Goal: Information Seeking & Learning: Learn about a topic

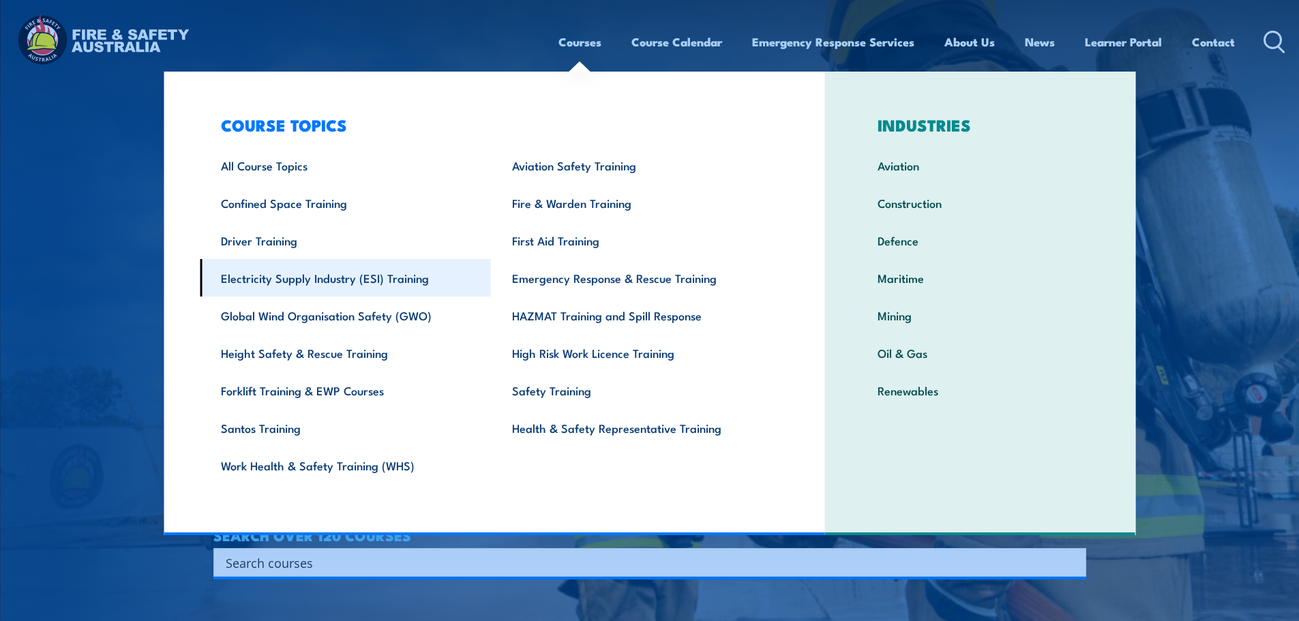
click at [367, 280] on link "Electricity Supply Industry (ESI) Training" at bounding box center [345, 278] width 291 height 38
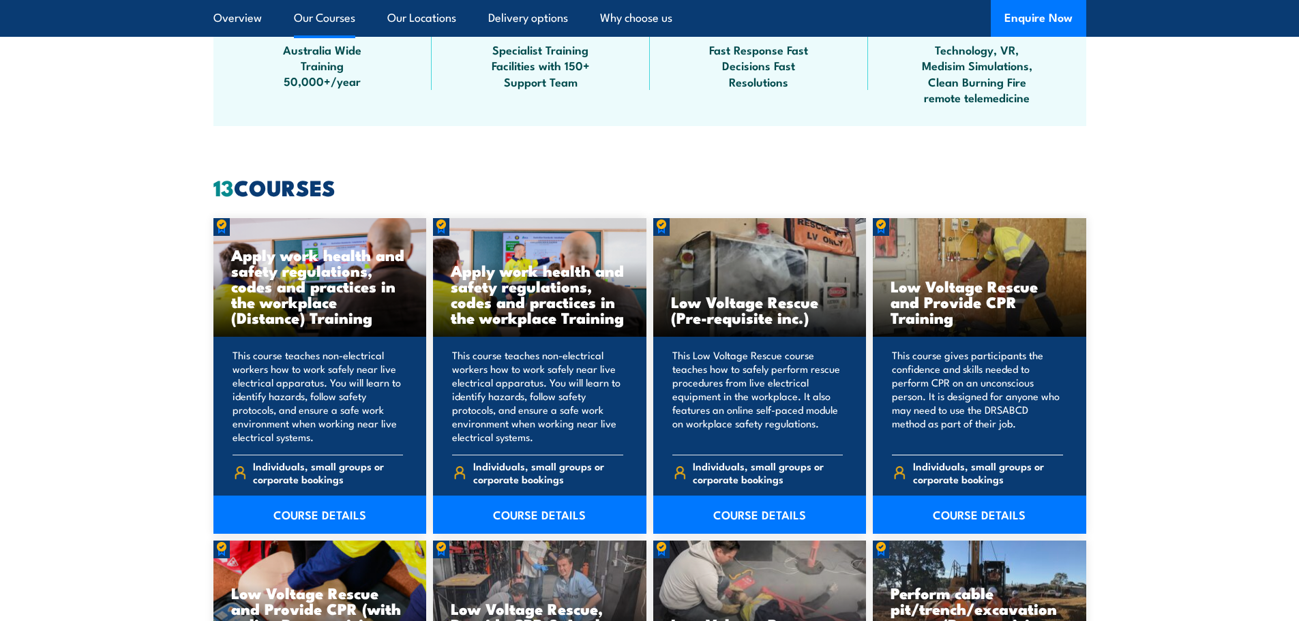
scroll to position [955, 0]
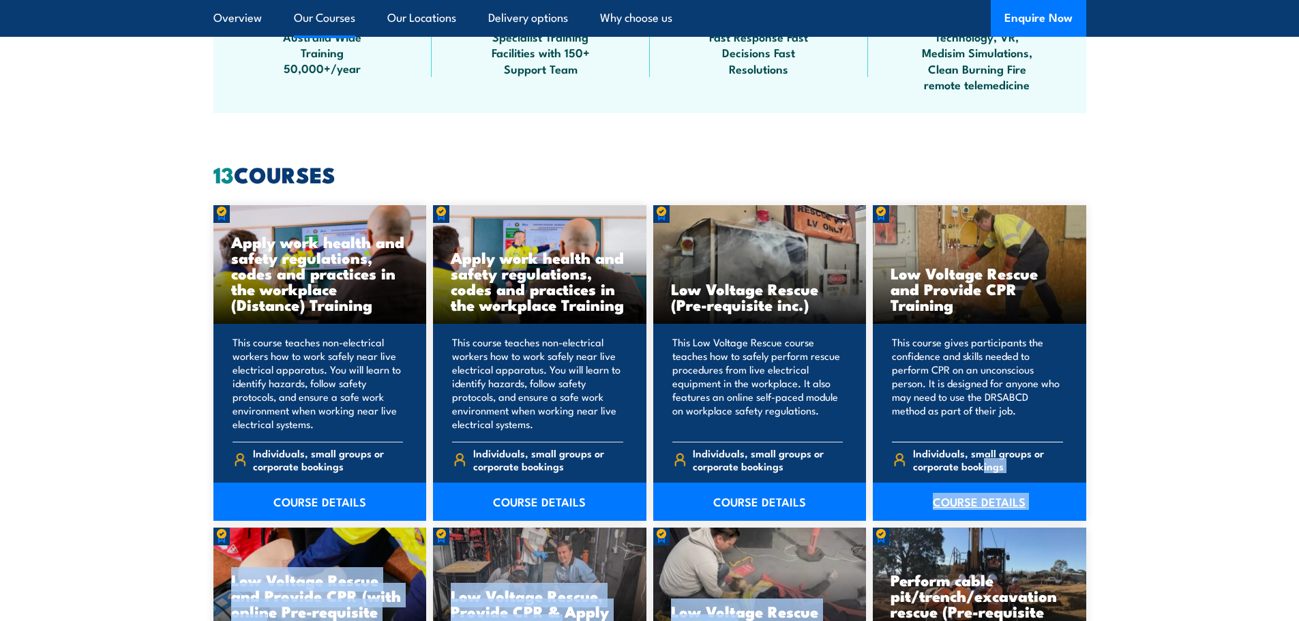
click at [978, 505] on link "COURSE DETAILS" at bounding box center [979, 502] width 213 height 38
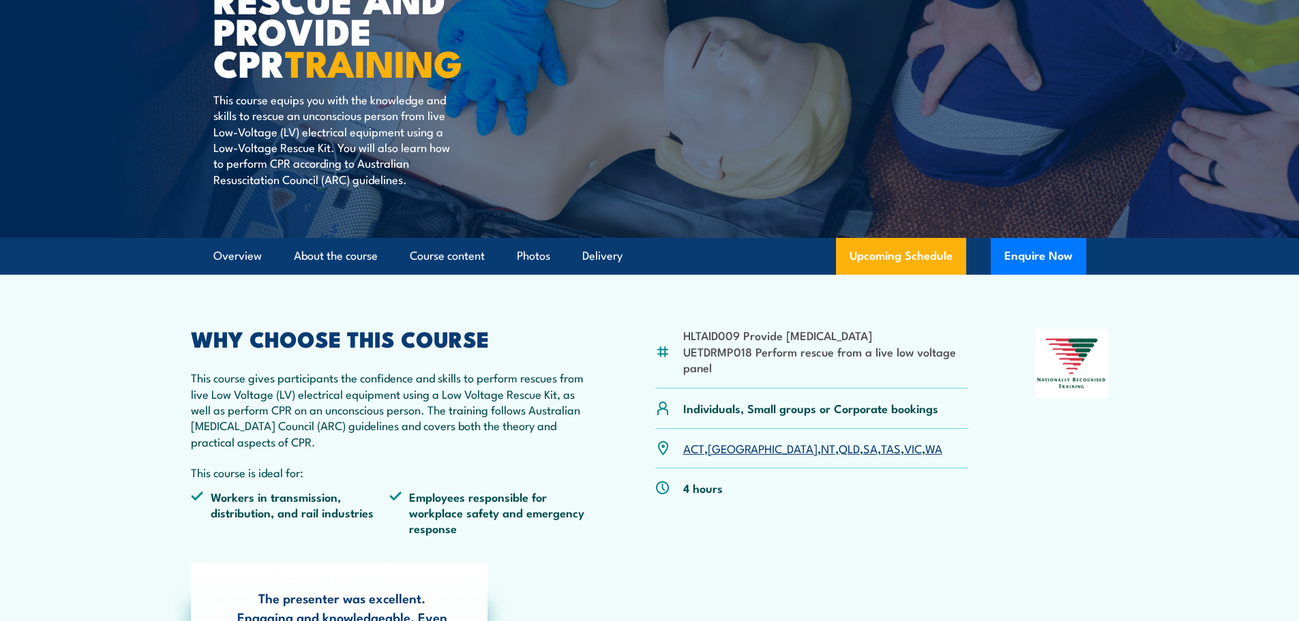
scroll to position [205, 0]
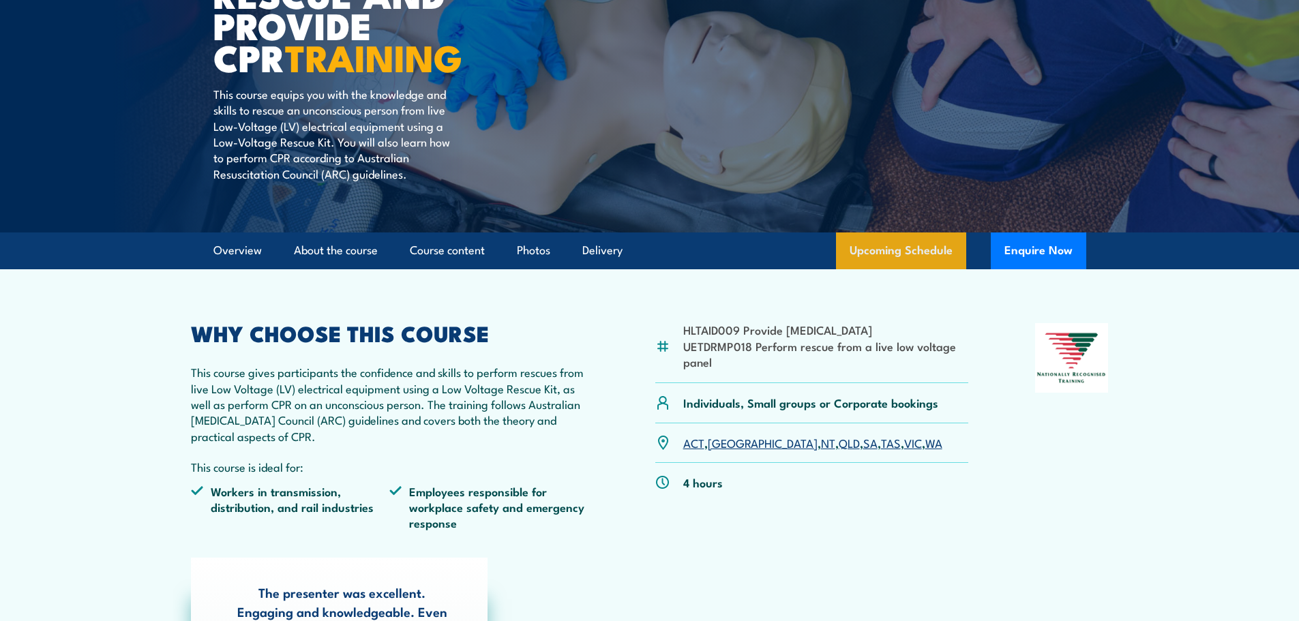
click at [908, 250] on link "Upcoming Schedule" at bounding box center [901, 251] width 130 height 37
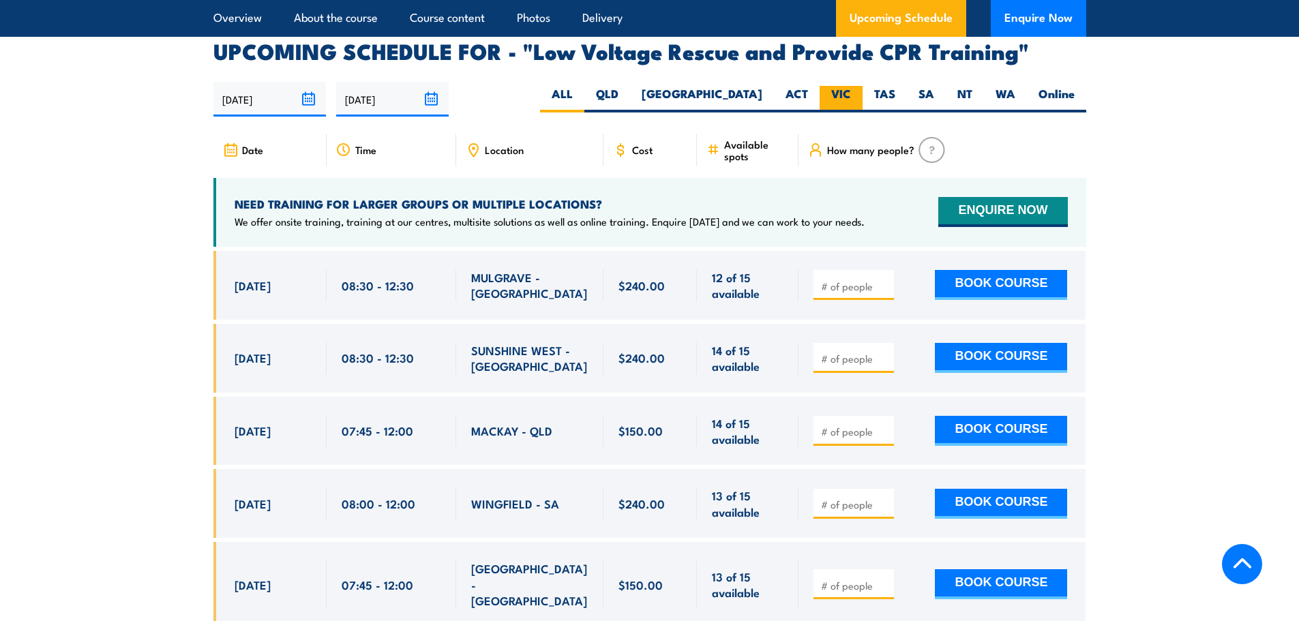
scroll to position [2363, 0]
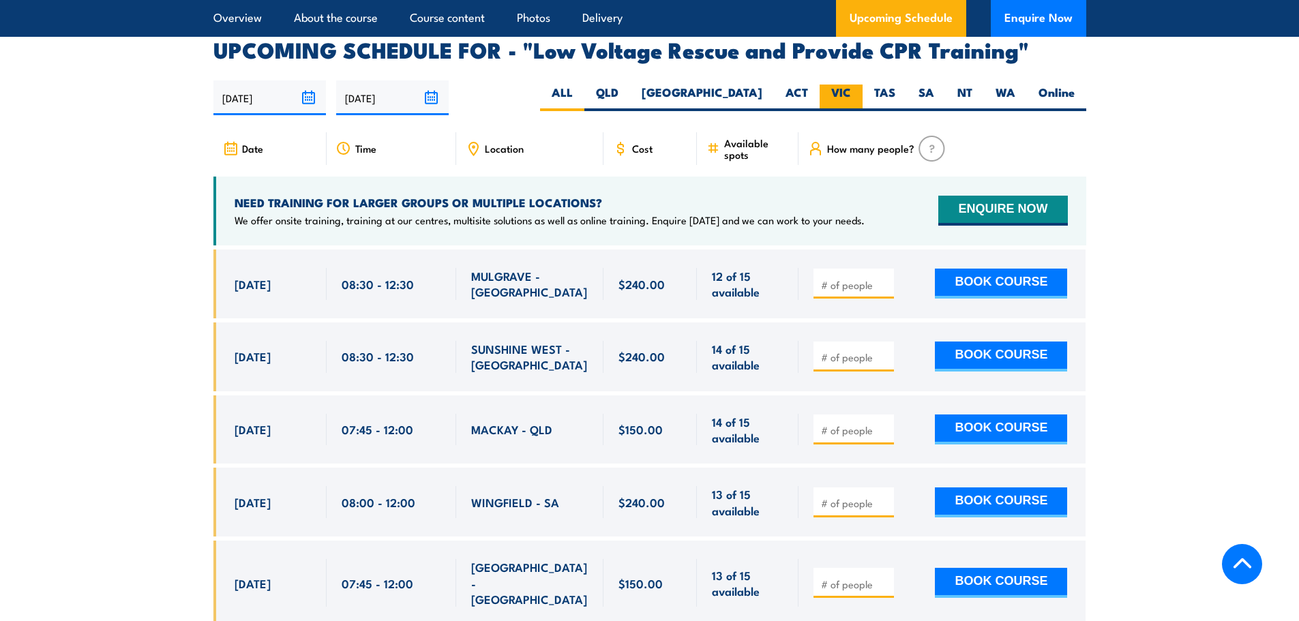
click at [839, 85] on label "VIC" at bounding box center [841, 98] width 43 height 27
click at [851, 85] on input "VIC" at bounding box center [855, 89] width 9 height 9
radio input "true"
click at [630, 85] on label "QLD" at bounding box center [607, 98] width 46 height 27
click at [627, 85] on input "QLD" at bounding box center [622, 89] width 9 height 9
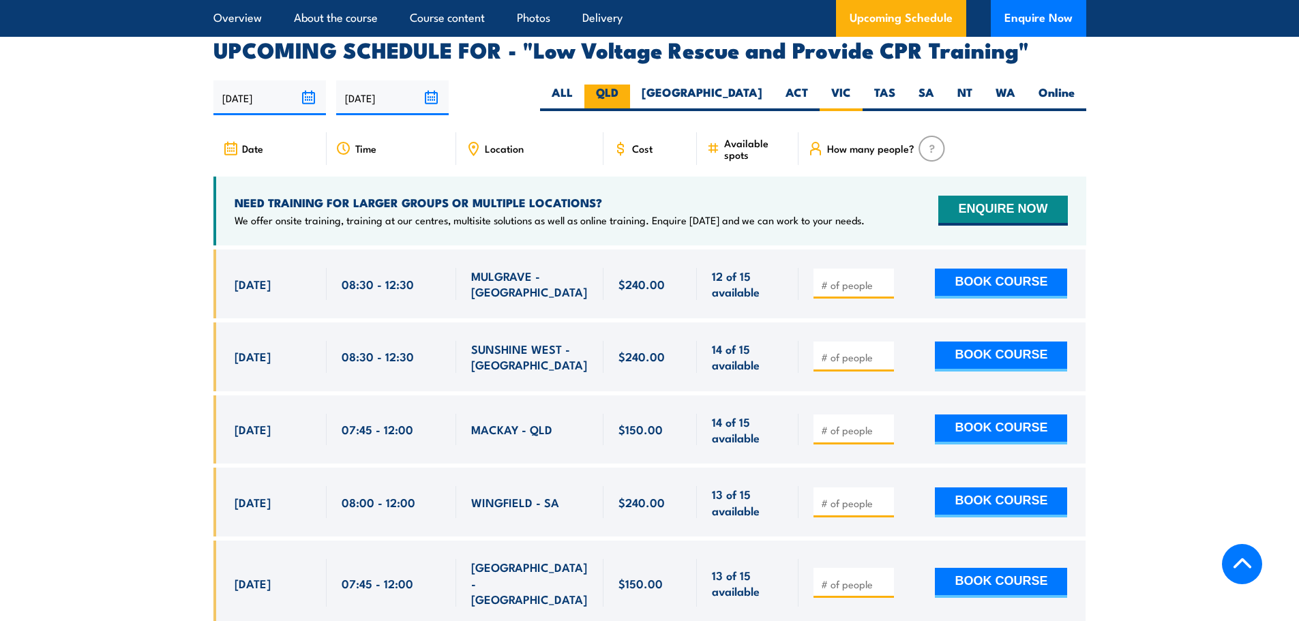
radio input "true"
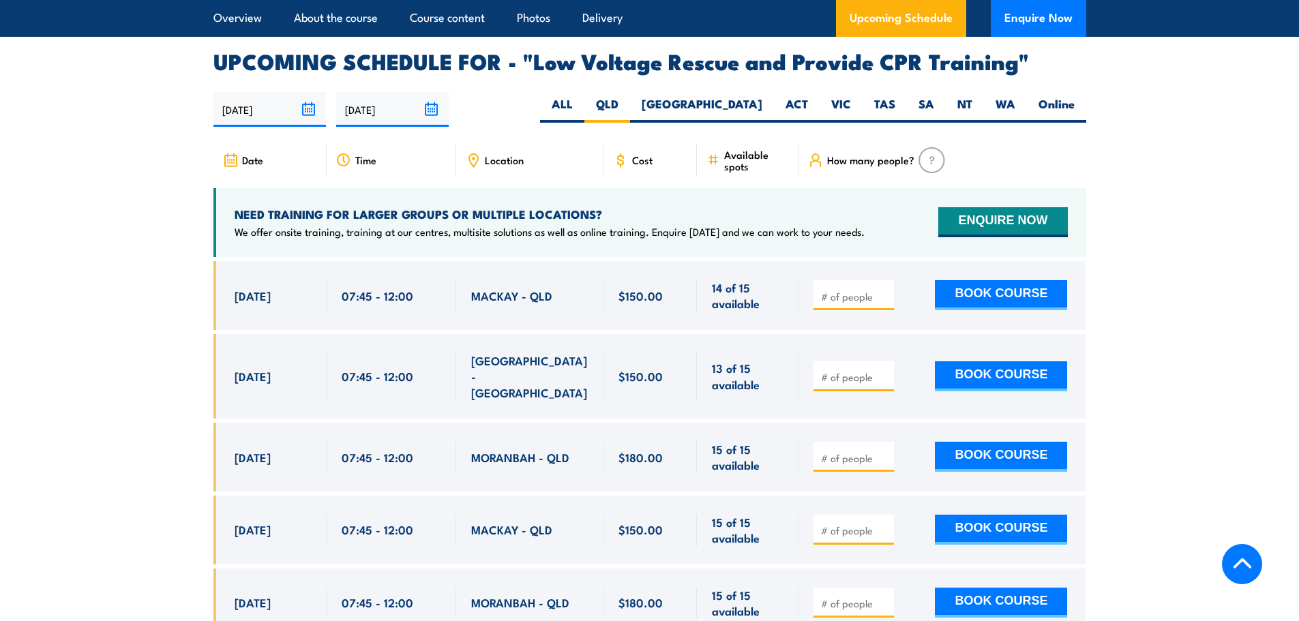
scroll to position [2363, 0]
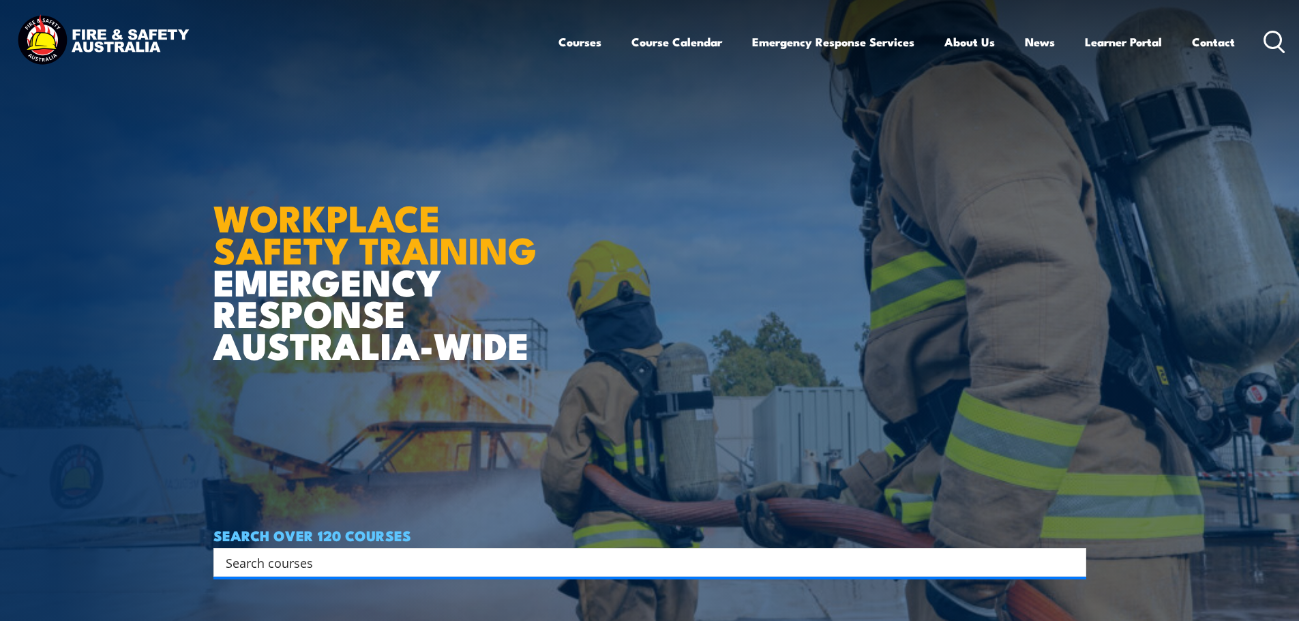
click at [586, 50] on link "Courses" at bounding box center [579, 42] width 43 height 36
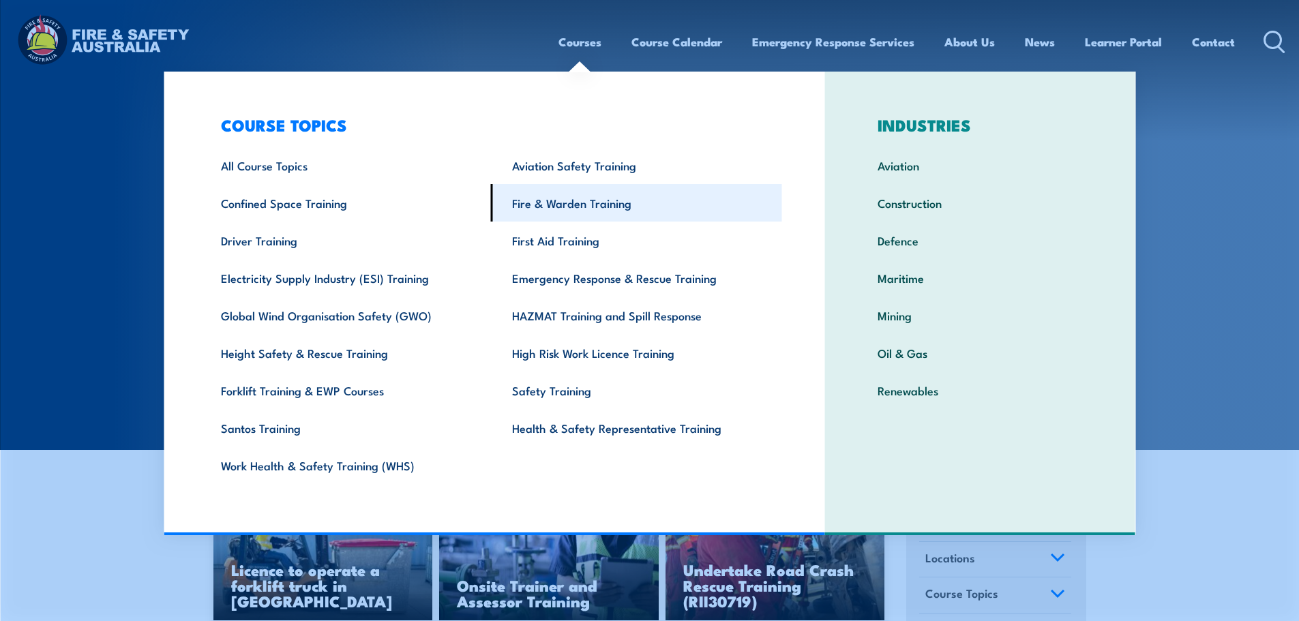
click at [572, 211] on link "Fire & Warden Training" at bounding box center [636, 203] width 291 height 38
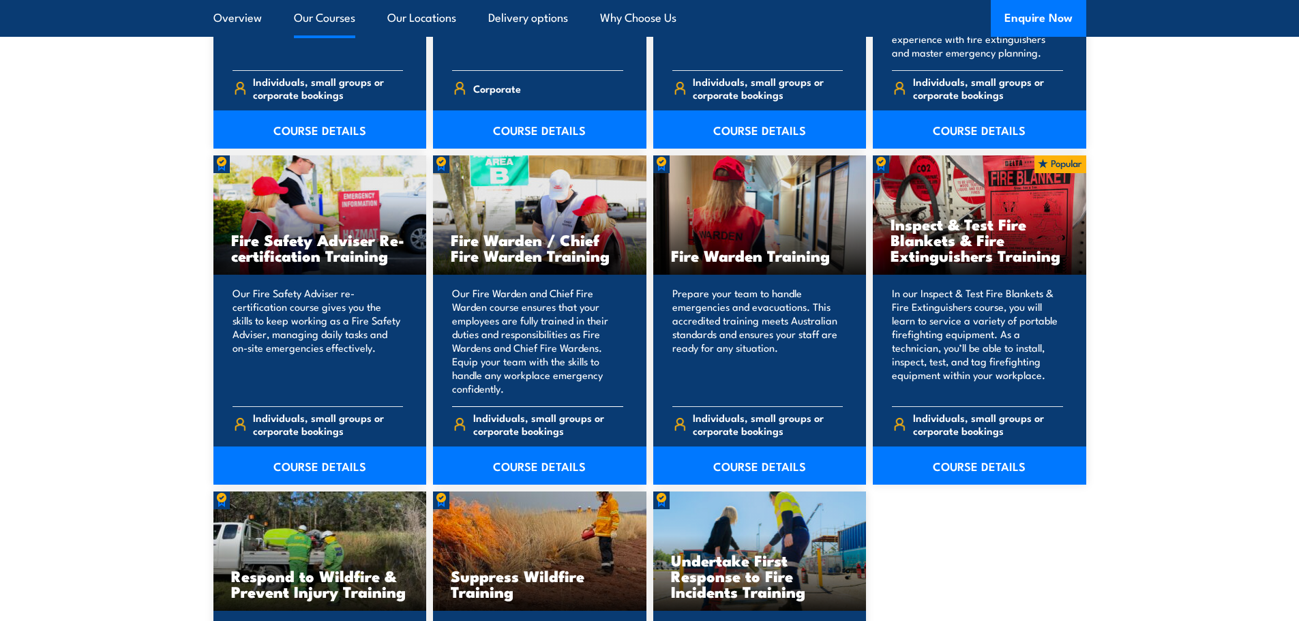
scroll to position [1705, 0]
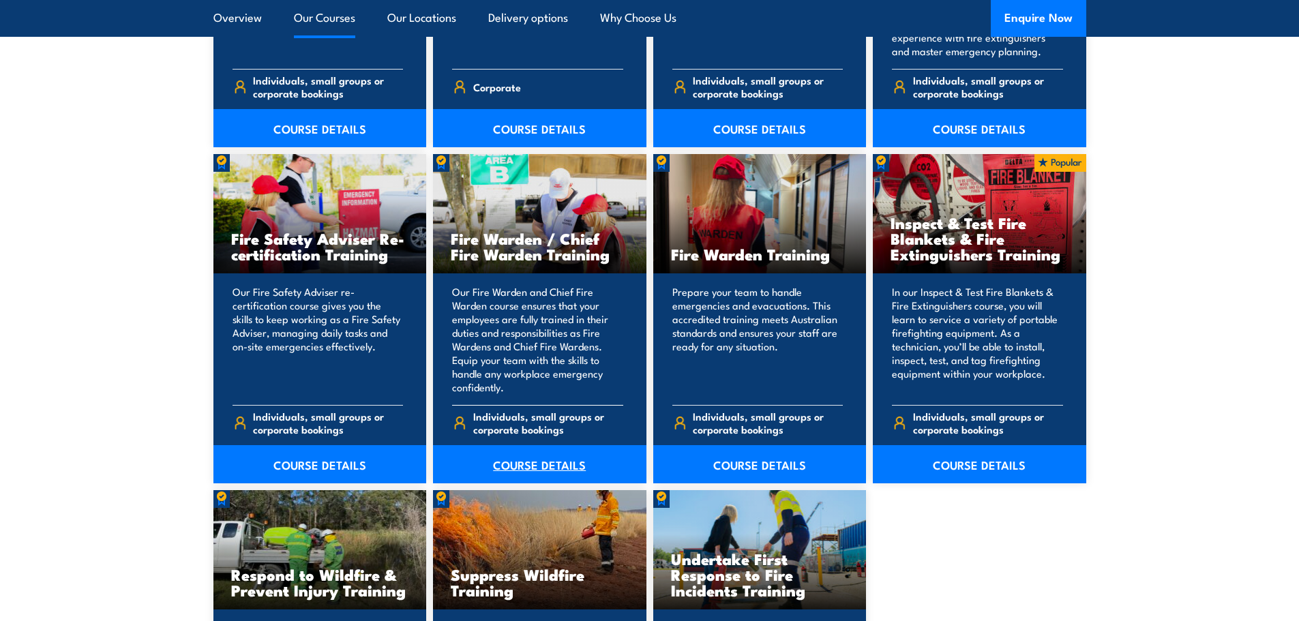
click at [545, 465] on link "COURSE DETAILS" at bounding box center [539, 464] width 213 height 38
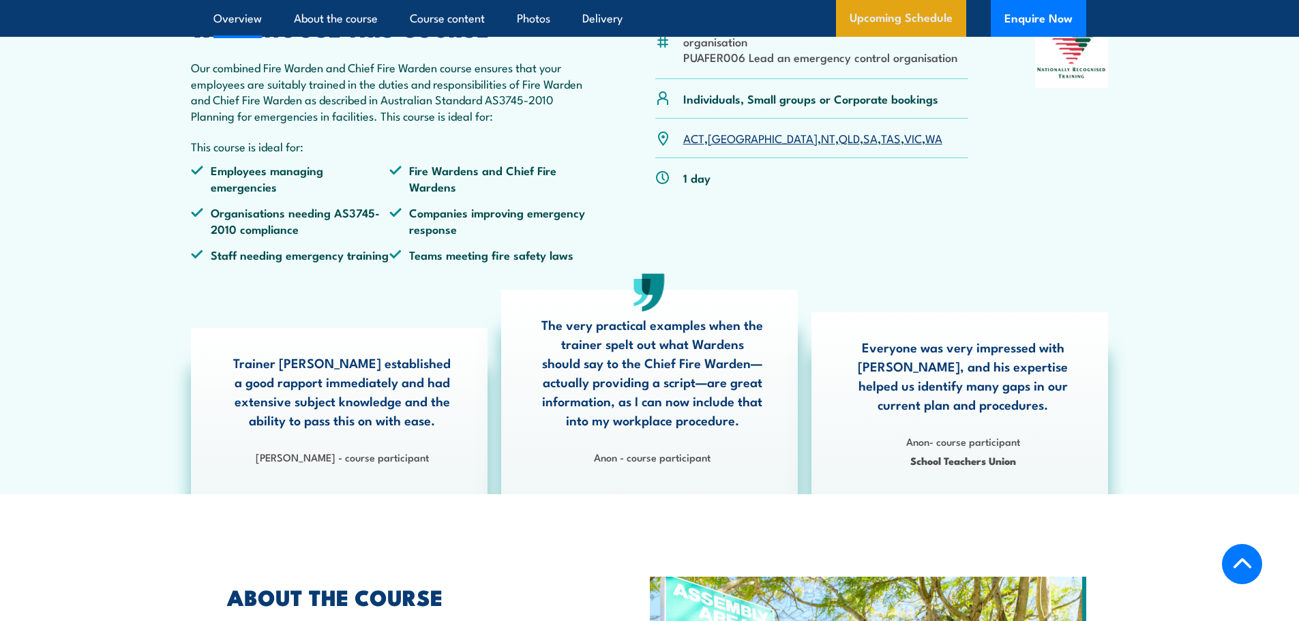
click at [909, 10] on link "Upcoming Schedule" at bounding box center [901, 18] width 130 height 37
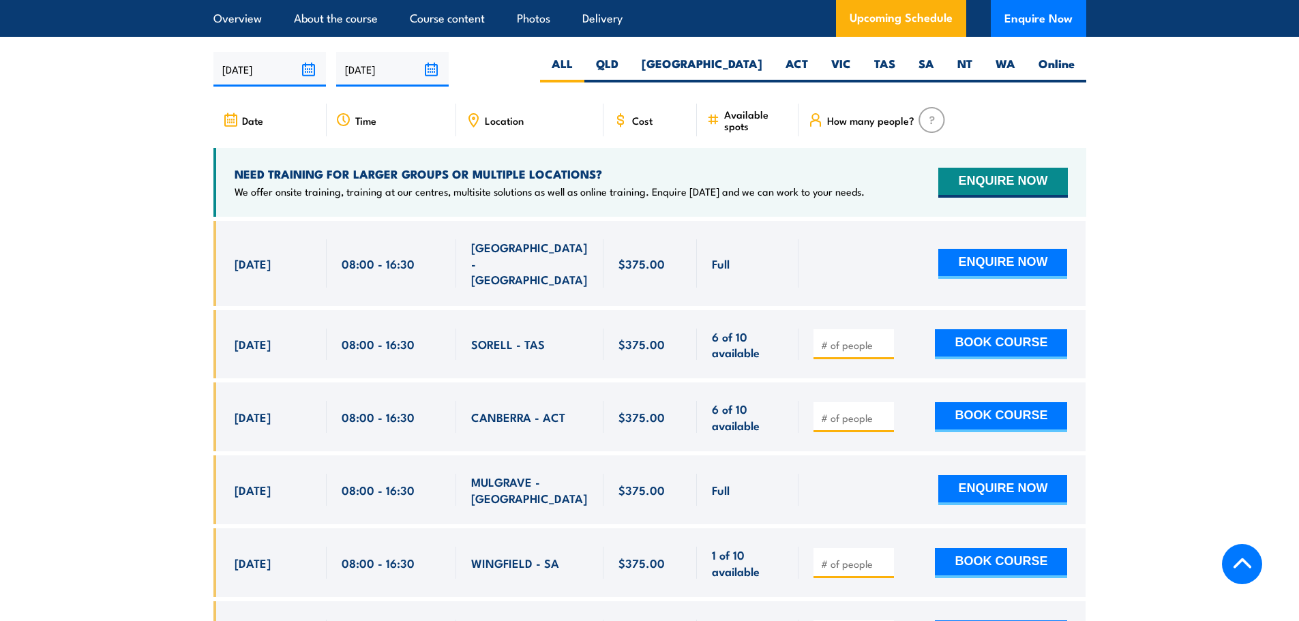
scroll to position [2415, 0]
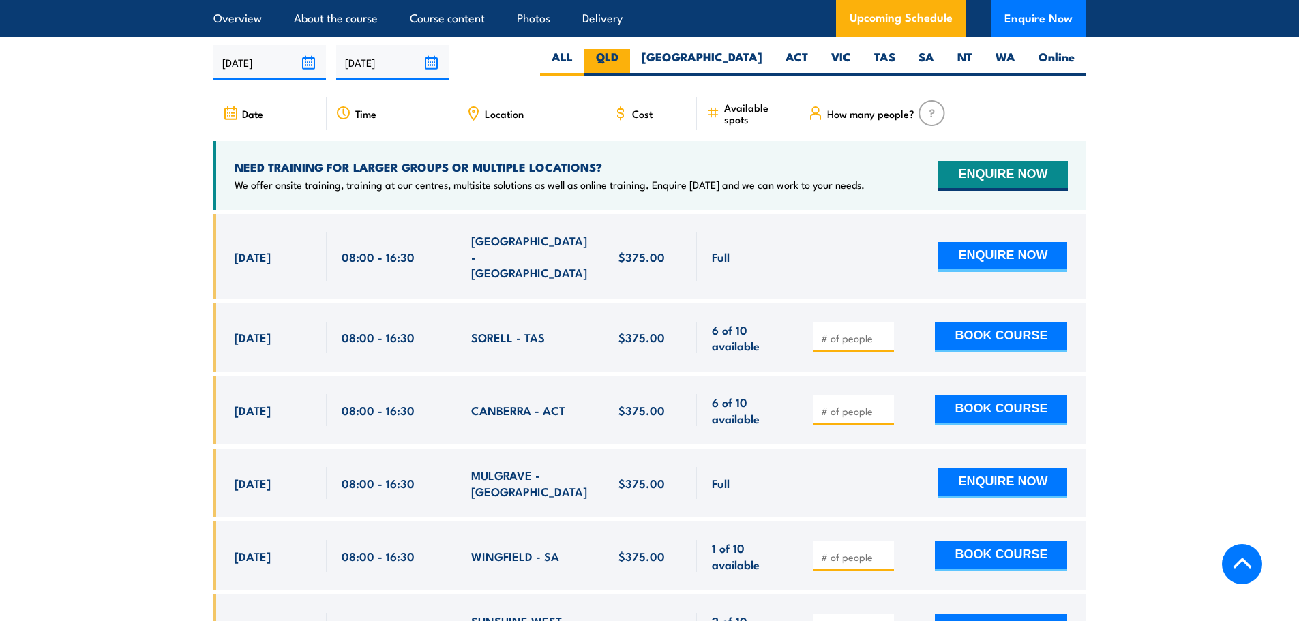
click at [630, 61] on label "QLD" at bounding box center [607, 62] width 46 height 27
click at [627, 58] on input "QLD" at bounding box center [622, 53] width 9 height 9
radio input "true"
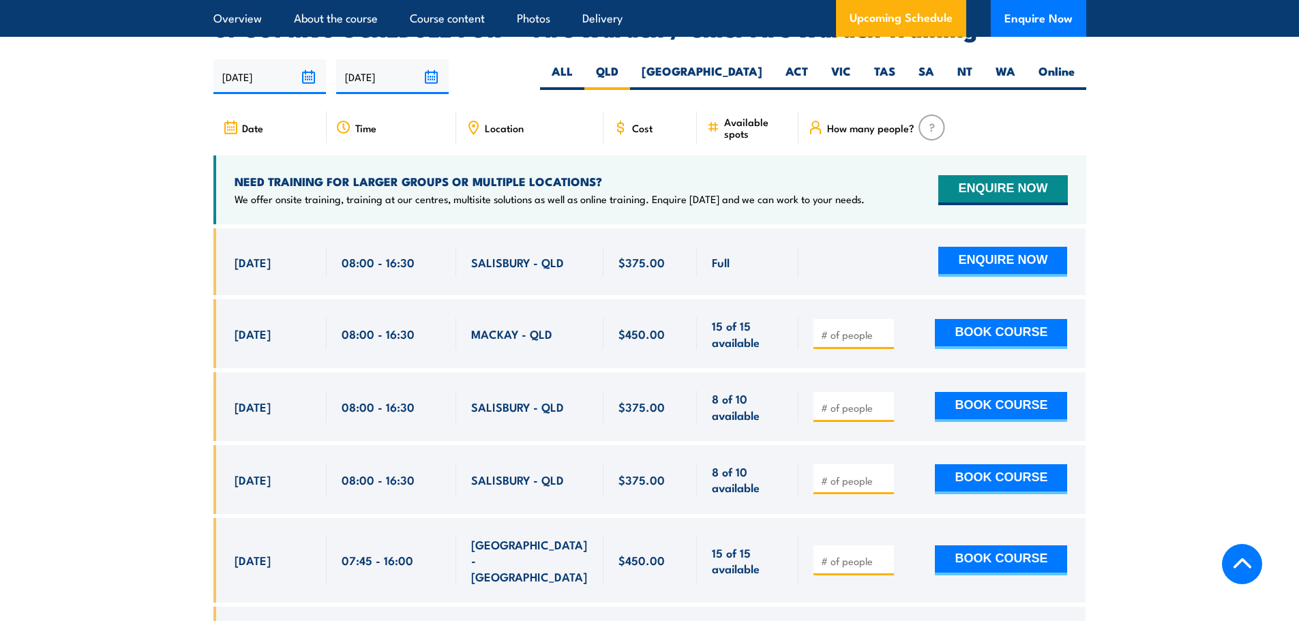
scroll to position [2415, 0]
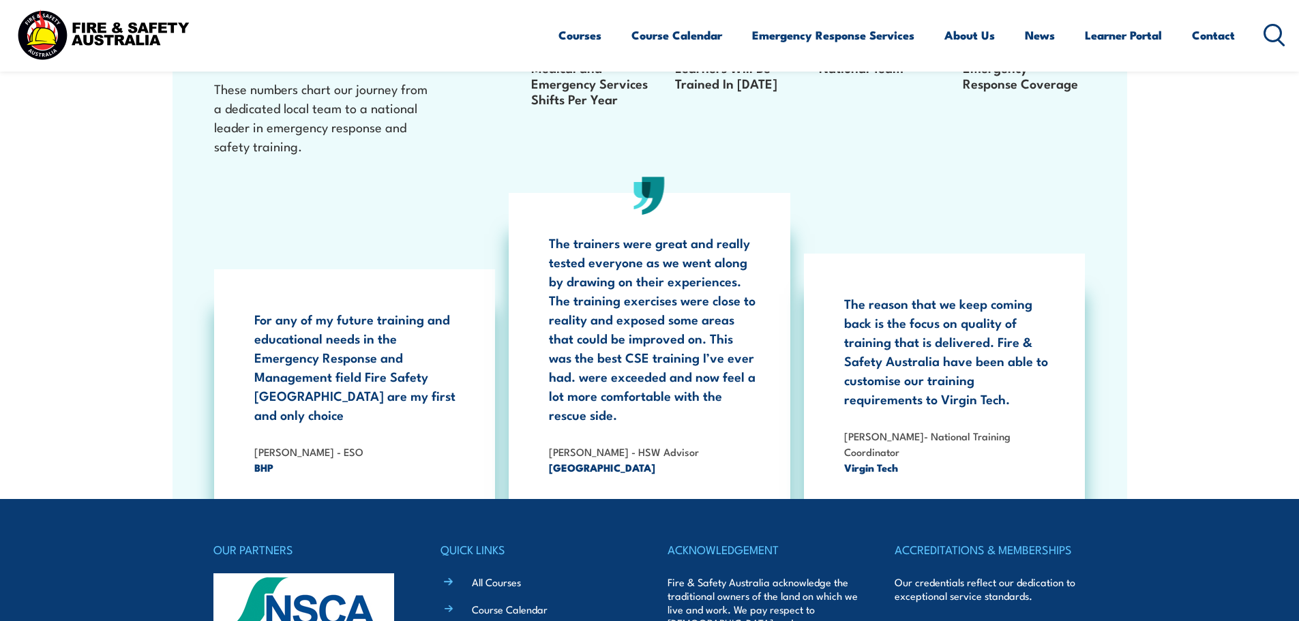
scroll to position [2522, 0]
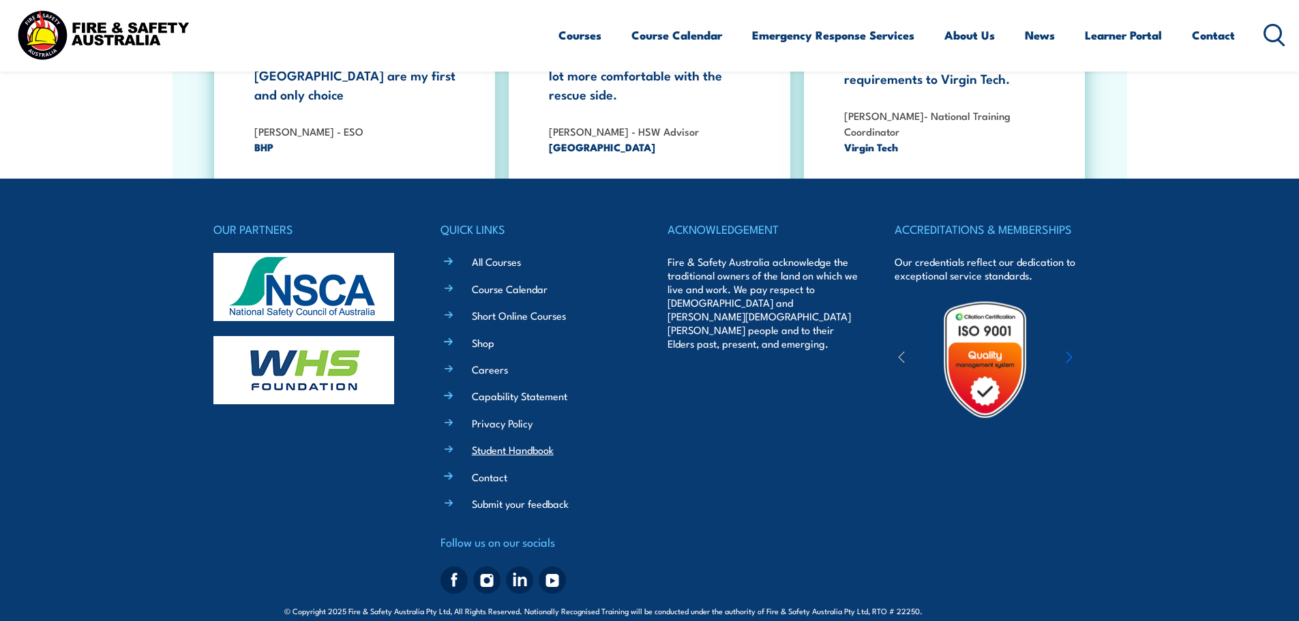
click at [498, 443] on link "Student Handbook" at bounding box center [513, 450] width 82 height 14
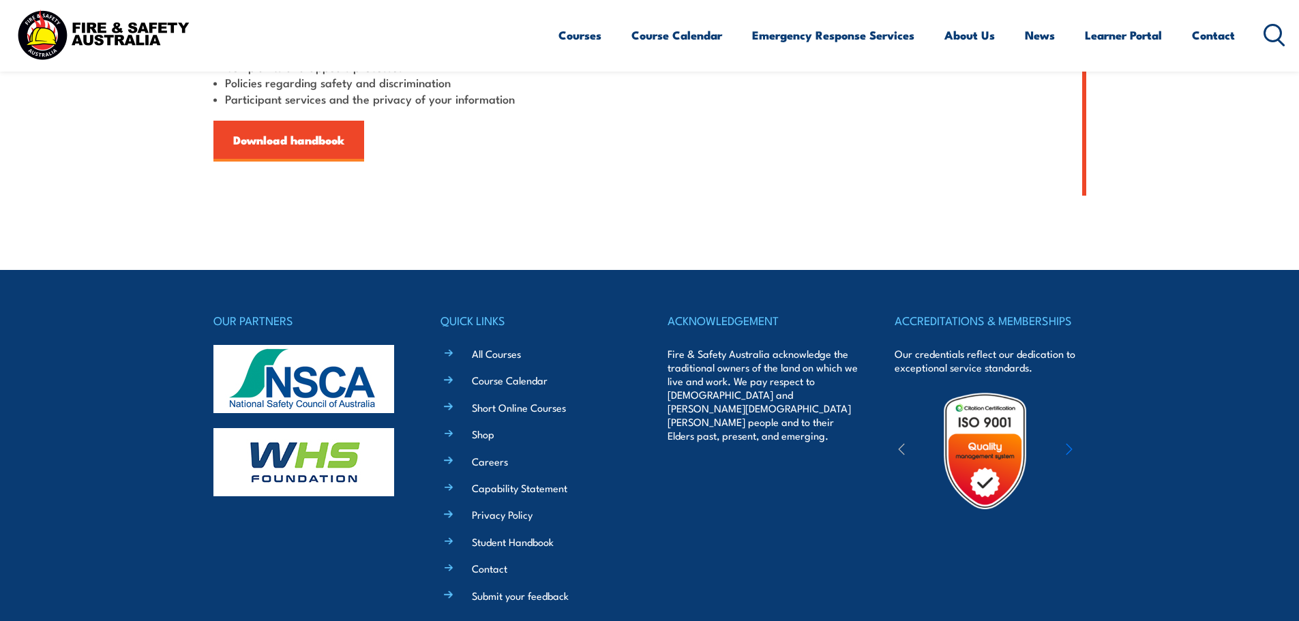
scroll to position [288, 0]
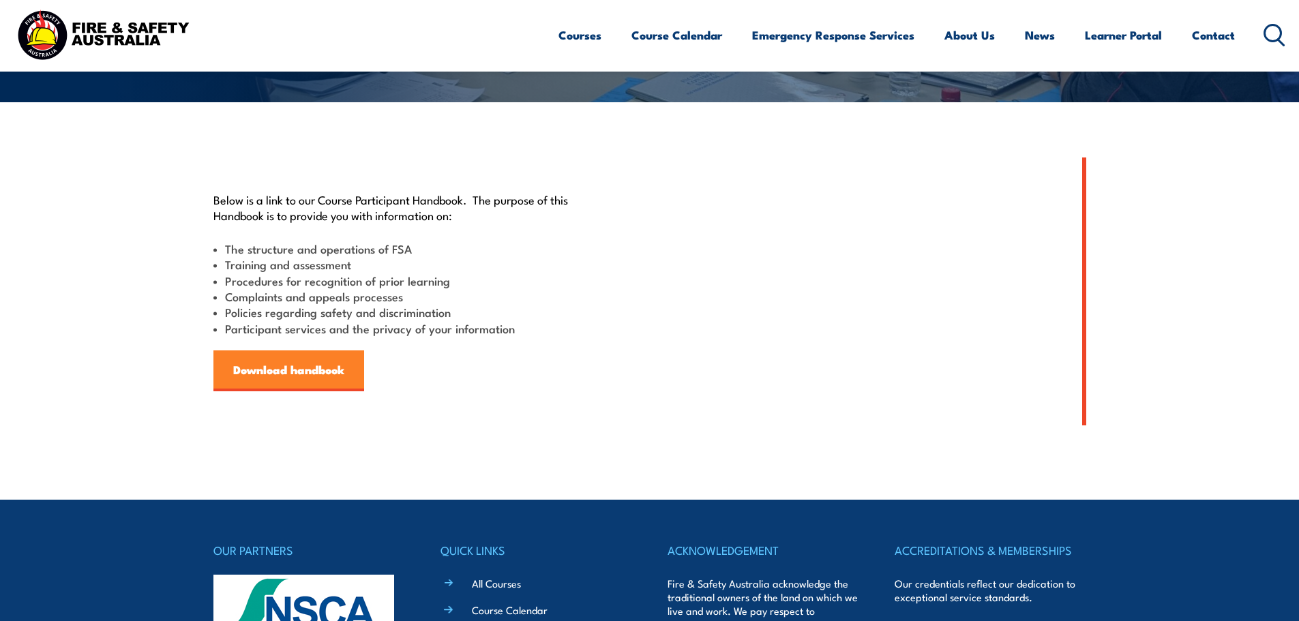
click at [328, 363] on link "Download handbook" at bounding box center [288, 371] width 151 height 41
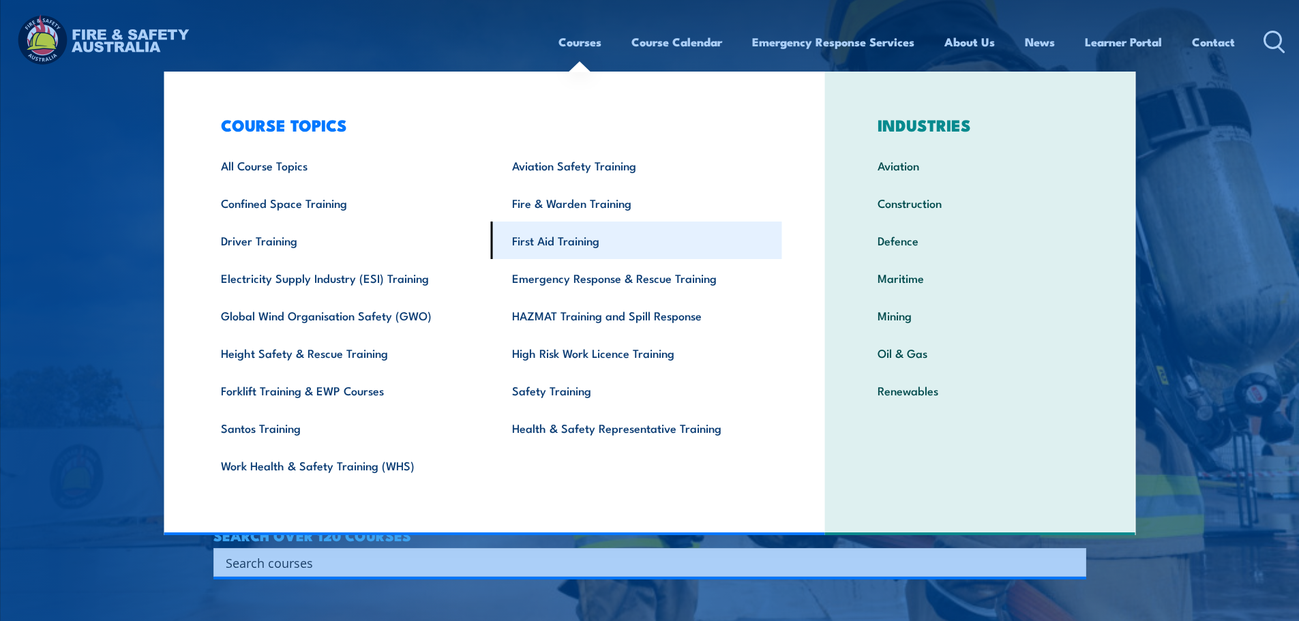
click at [544, 247] on link "First Aid Training" at bounding box center [636, 241] width 291 height 38
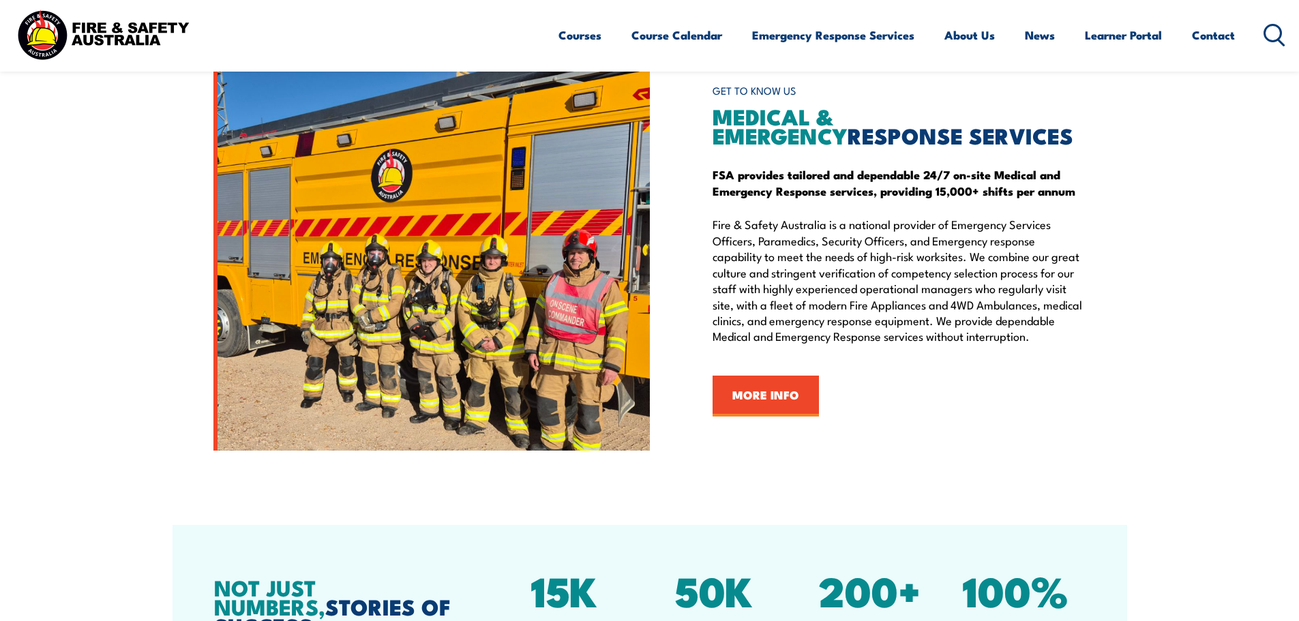
scroll to position [1637, 0]
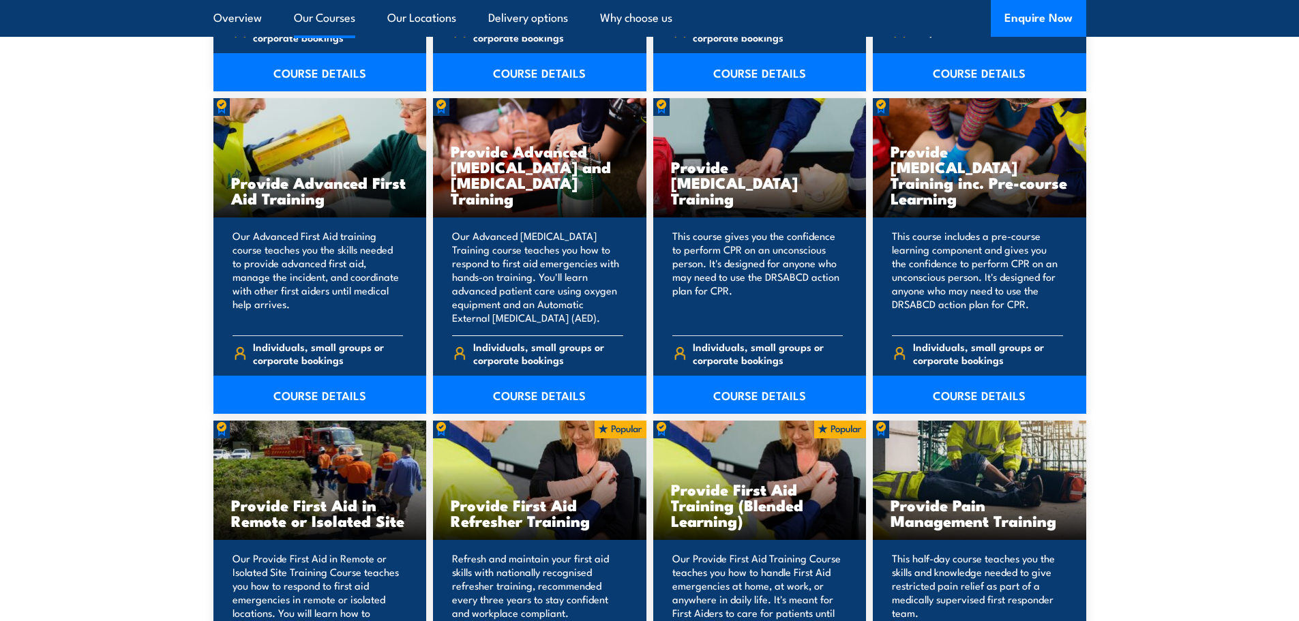
scroll to position [1841, 0]
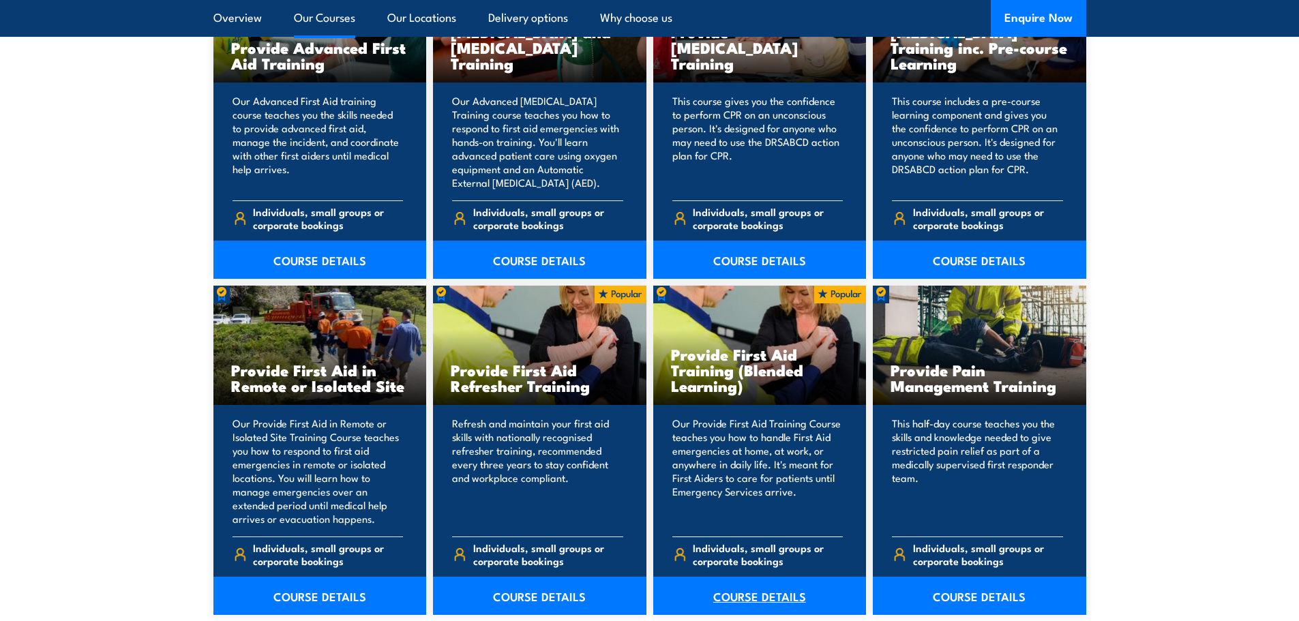
click at [769, 592] on link "COURSE DETAILS" at bounding box center [759, 596] width 213 height 38
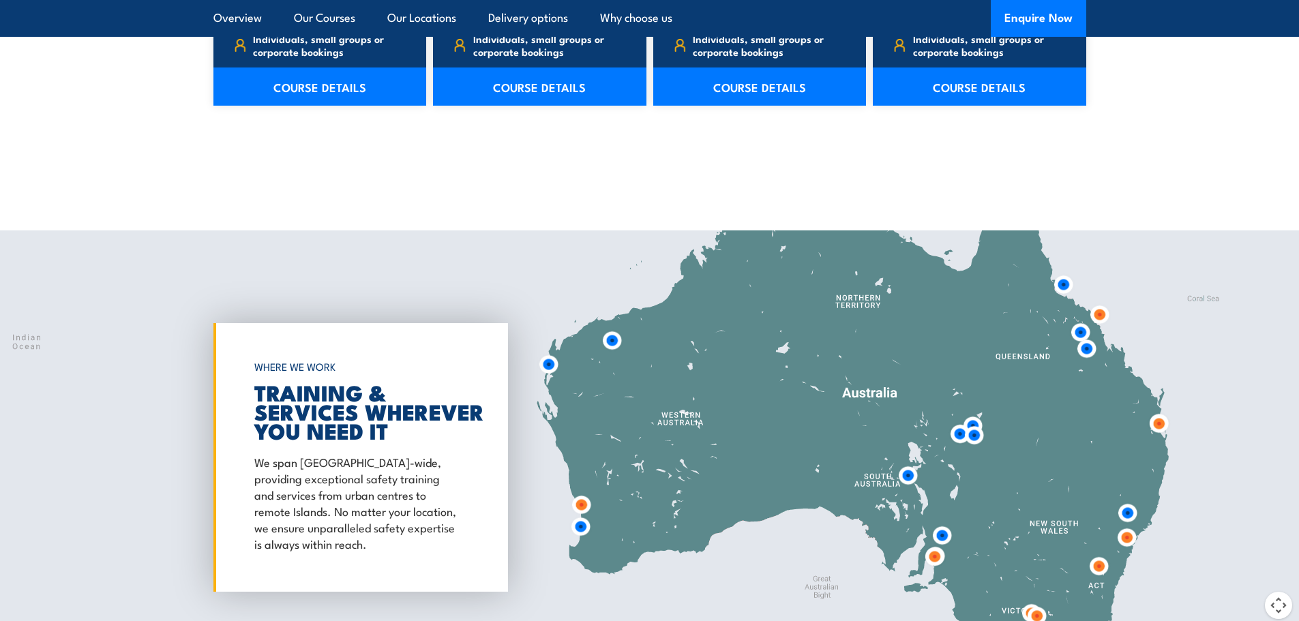
scroll to position [2387, 0]
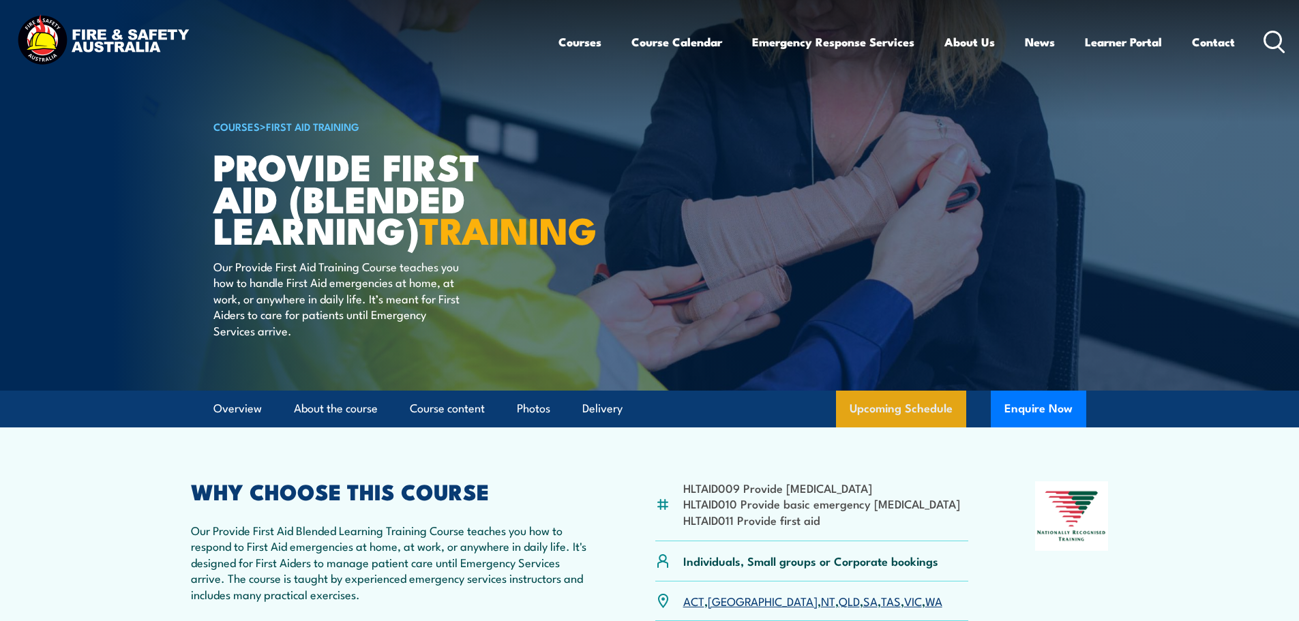
click at [895, 428] on link "Upcoming Schedule" at bounding box center [901, 409] width 130 height 37
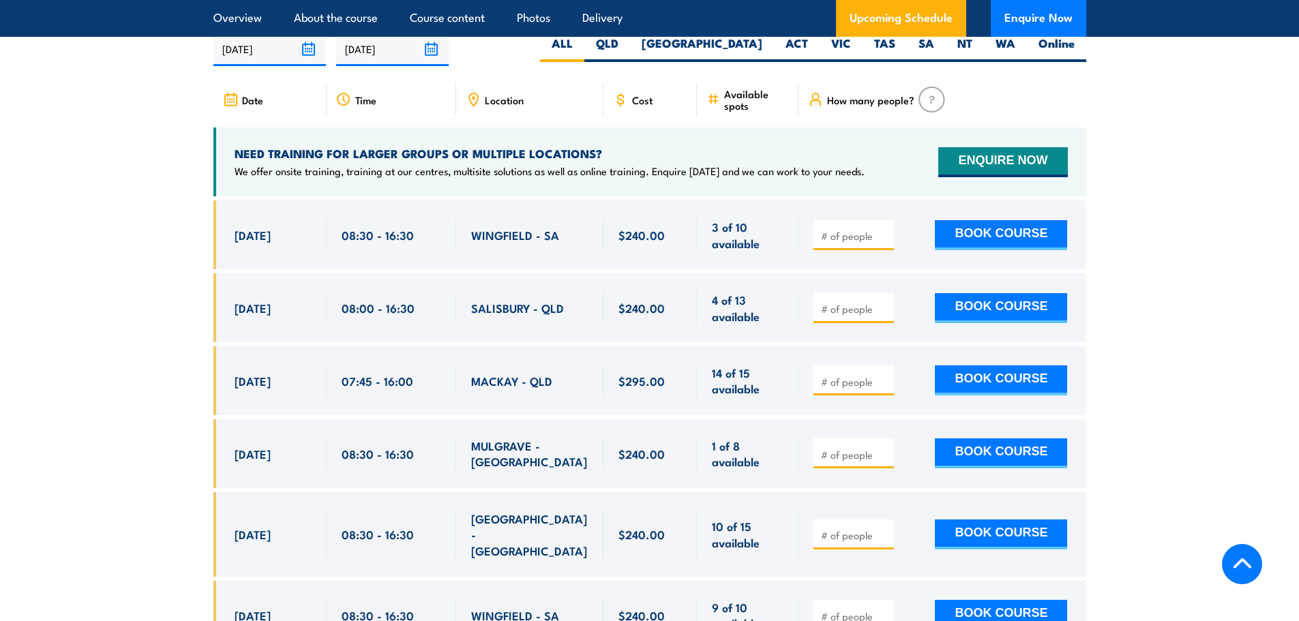
scroll to position [2702, 0]
click at [977, 50] on label "NT" at bounding box center [965, 48] width 38 height 27
click at [977, 44] on input "NT" at bounding box center [976, 39] width 9 height 9
radio input "true"
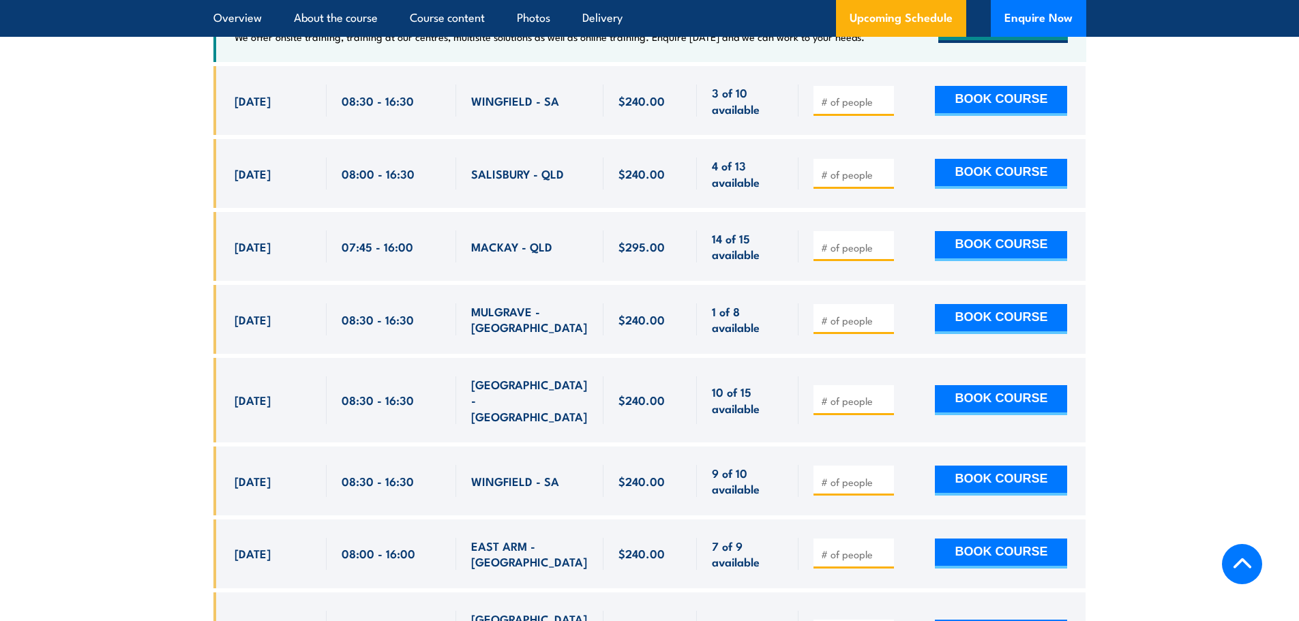
scroll to position [2839, 0]
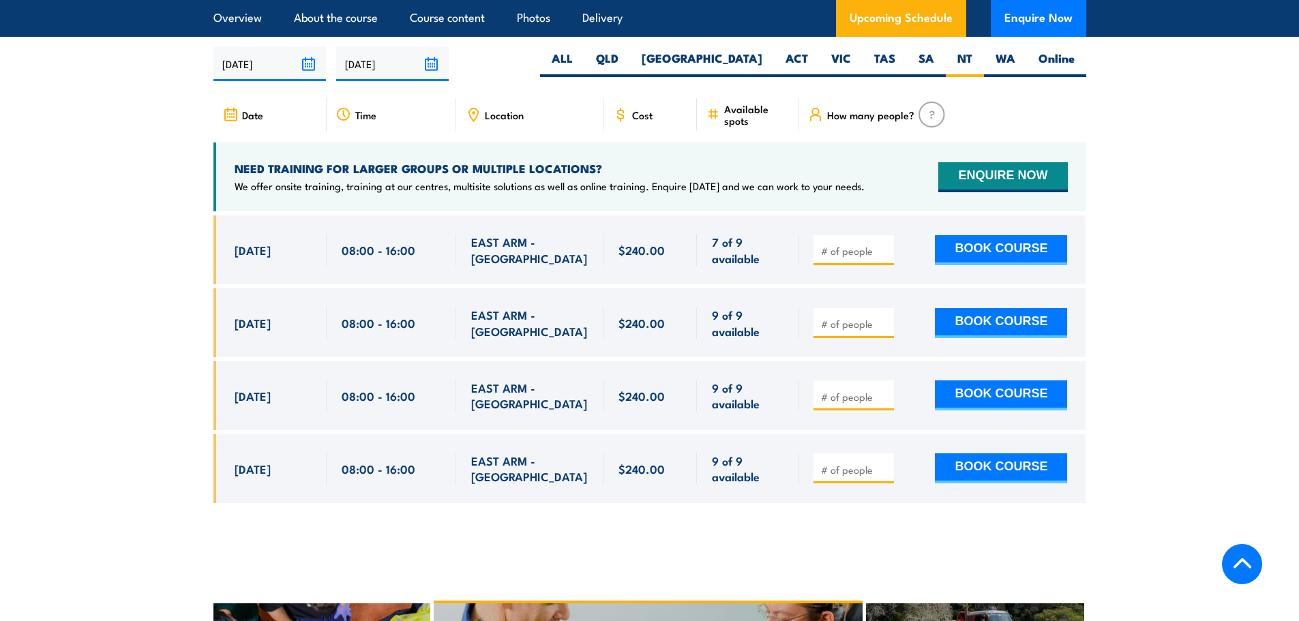
scroll to position [2702, 0]
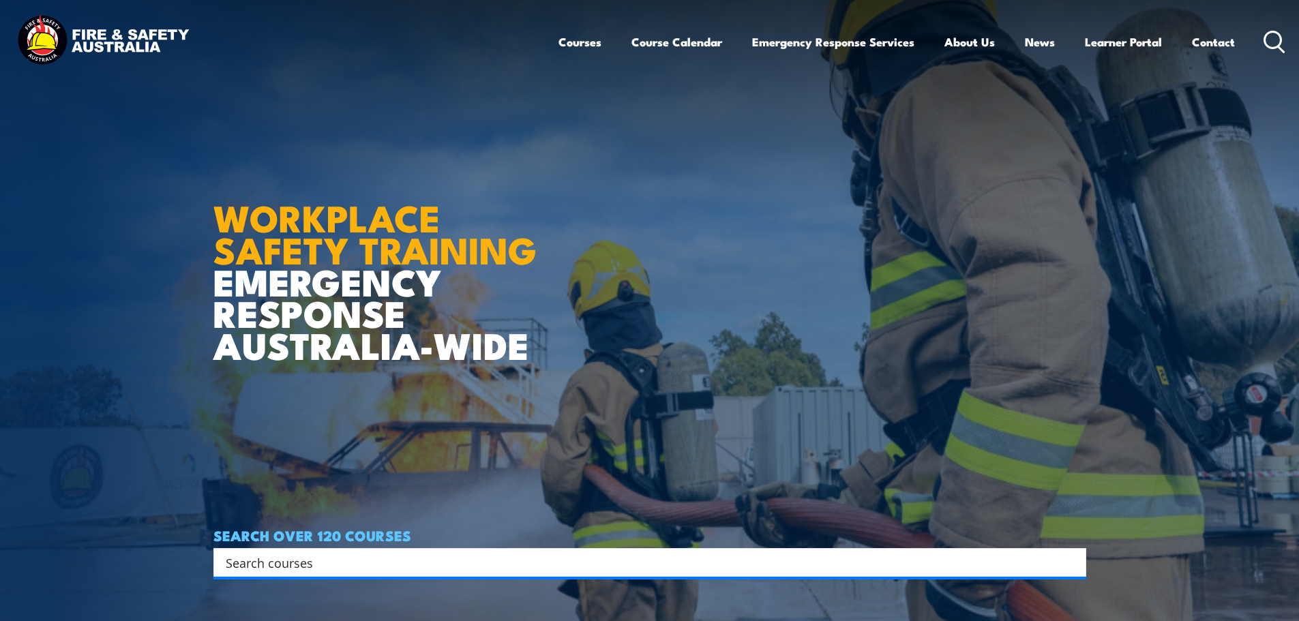
click at [785, 573] on div "Search" at bounding box center [649, 562] width 873 height 29
click at [780, 556] on input "Search input" at bounding box center [641, 562] width 831 height 20
click at [771, 567] on input "Search input" at bounding box center [641, 562] width 831 height 20
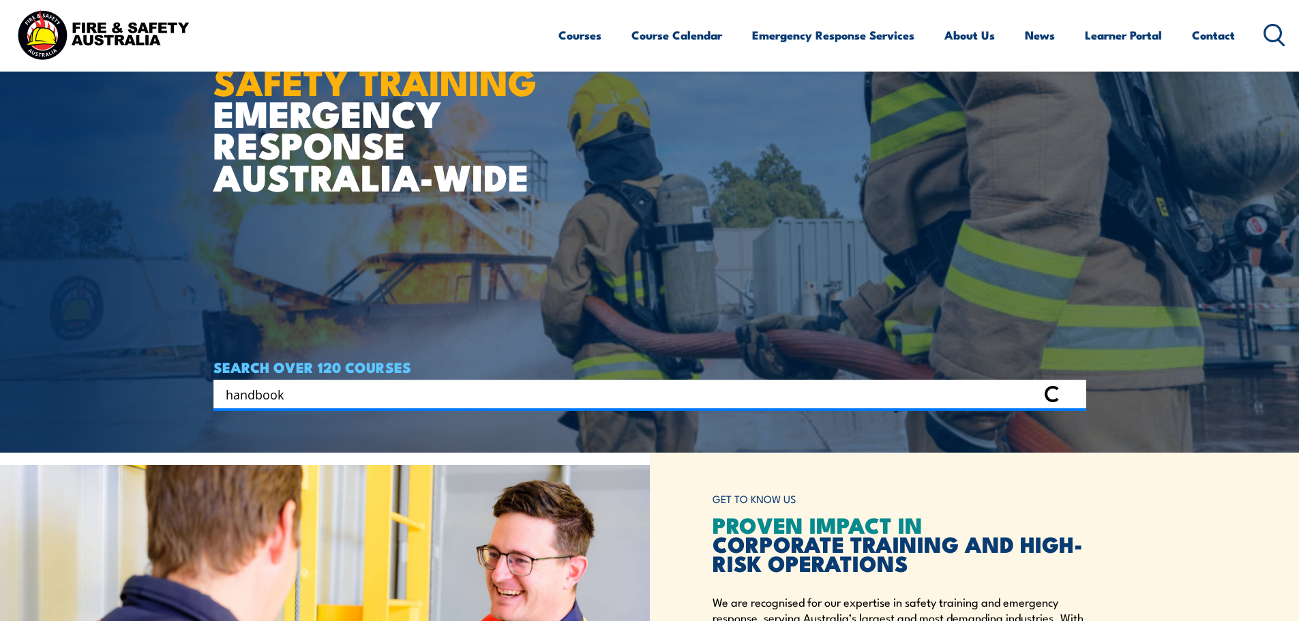
scroll to position [205, 0]
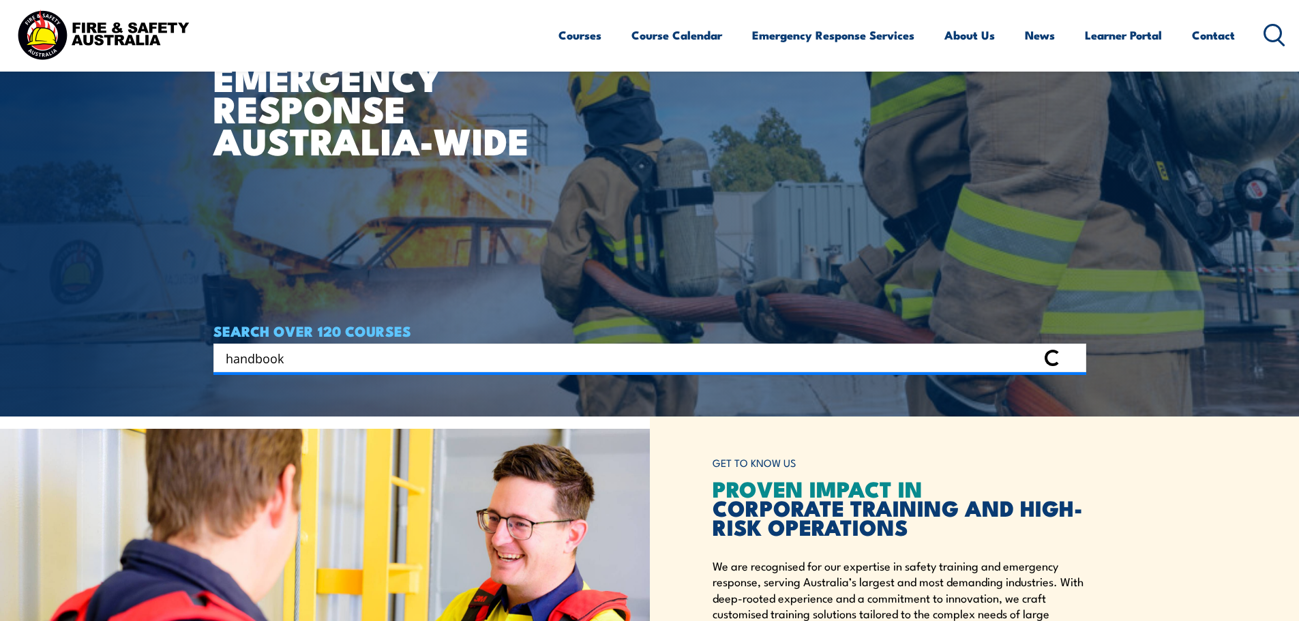
type input "handbook"
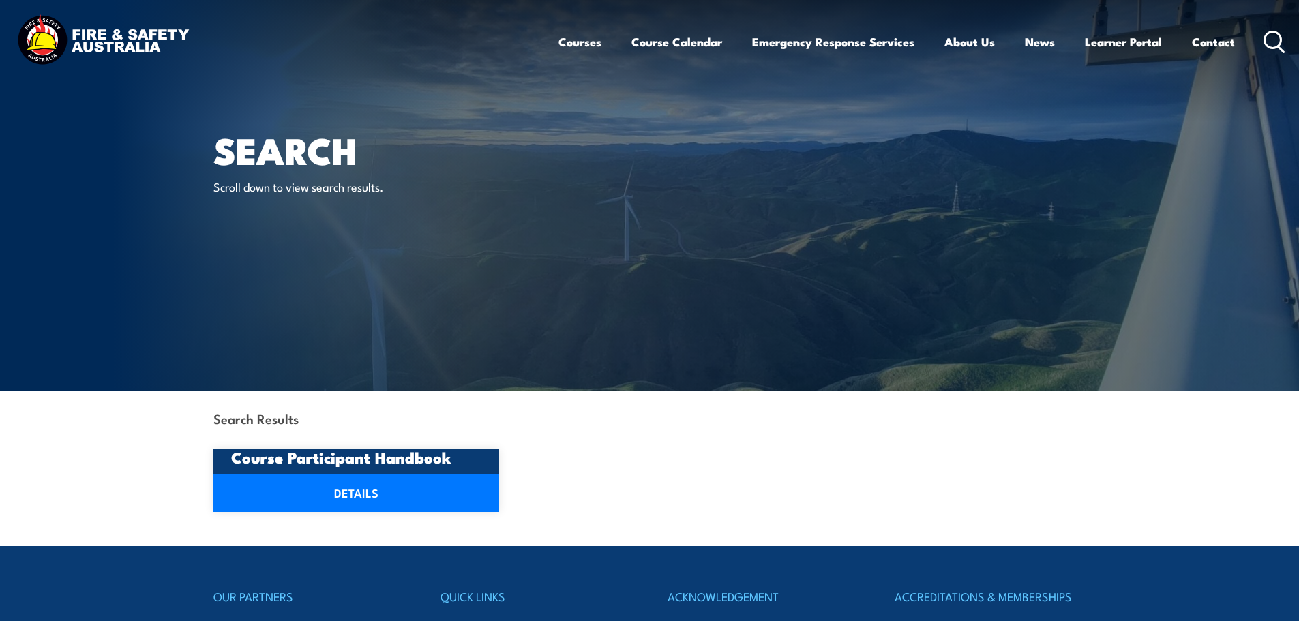
click at [374, 464] on h3 "Course Participant Handbook" at bounding box center [356, 457] width 251 height 16
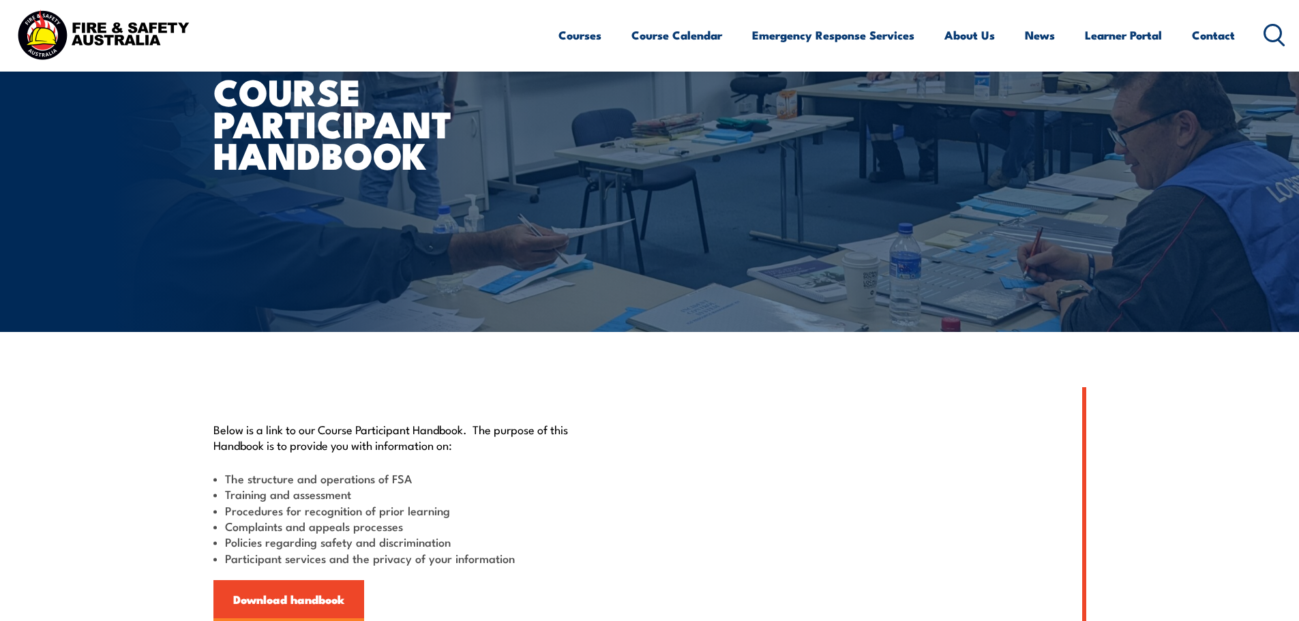
scroll to position [136, 0]
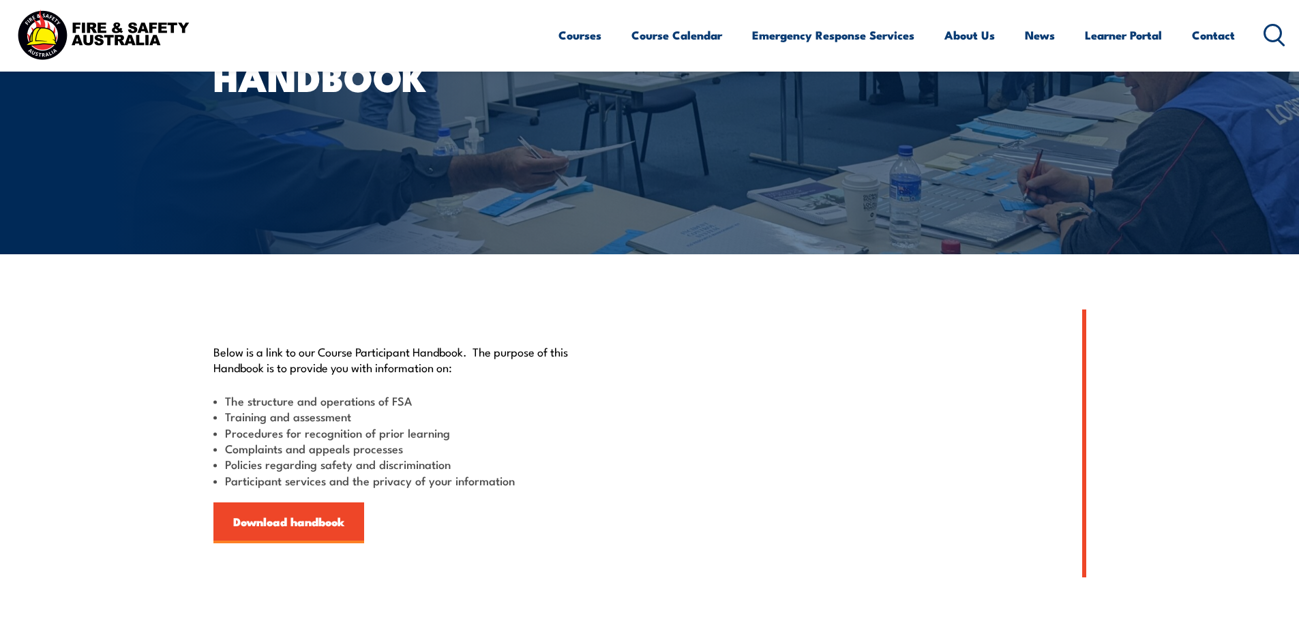
click at [273, 552] on div "Below is a link to our Course Participant Handbook. The purpose of this Handboo…" at bounding box center [431, 444] width 436 height 268
click at [280, 526] on link "Download handbook" at bounding box center [288, 523] width 151 height 41
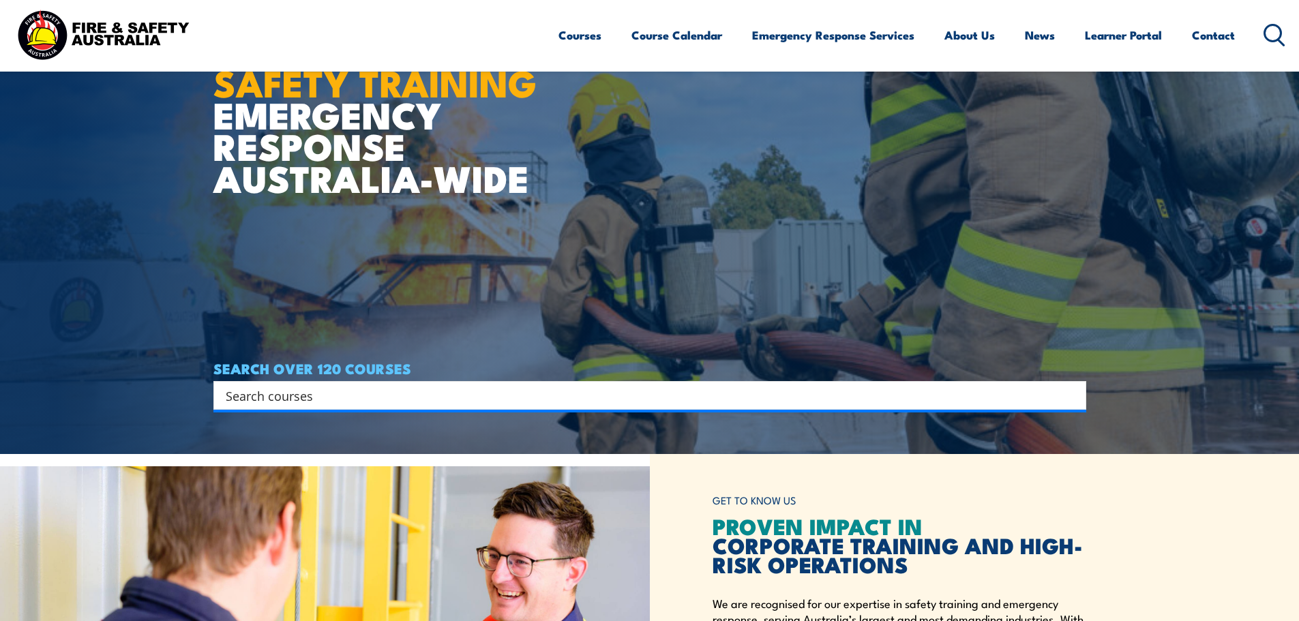
scroll to position [409, 0]
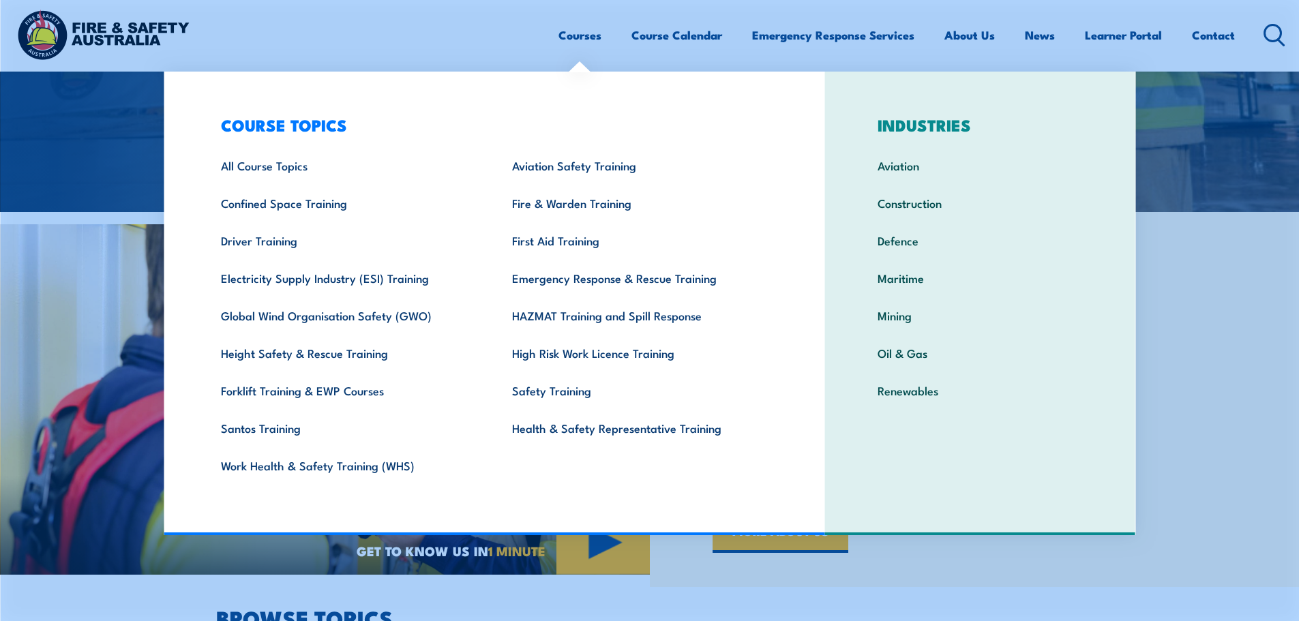
click at [587, 37] on link "Courses" at bounding box center [579, 35] width 43 height 36
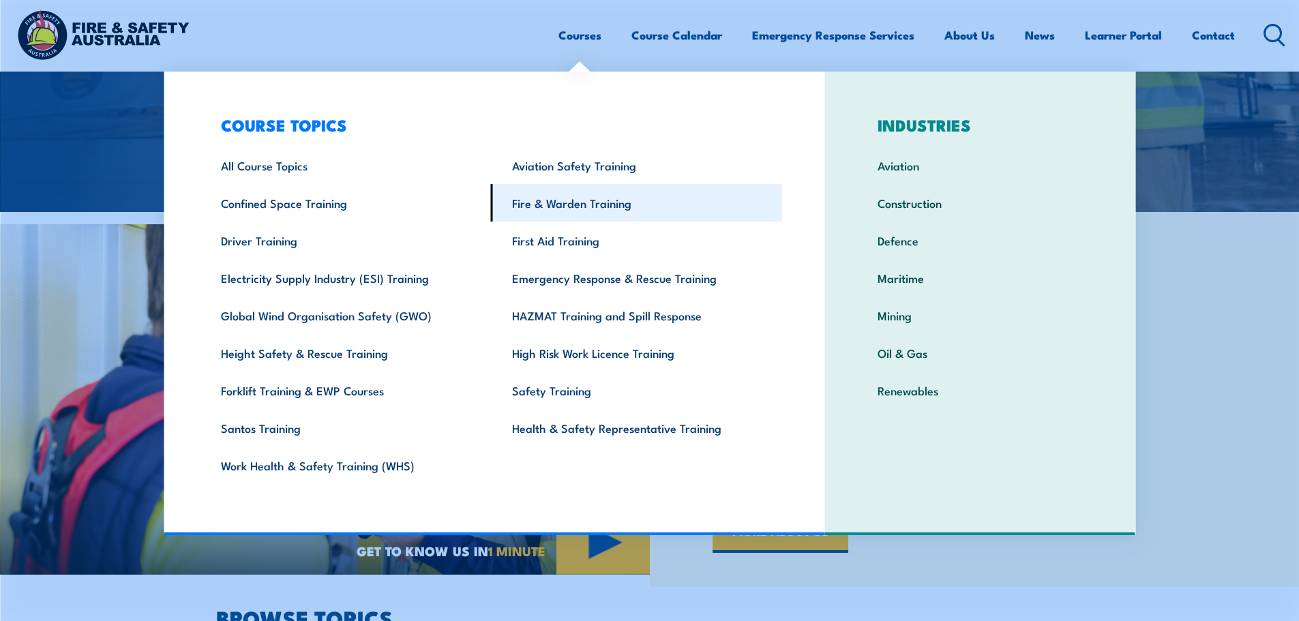
click at [563, 207] on link "Fire & Warden Training" at bounding box center [636, 203] width 291 height 38
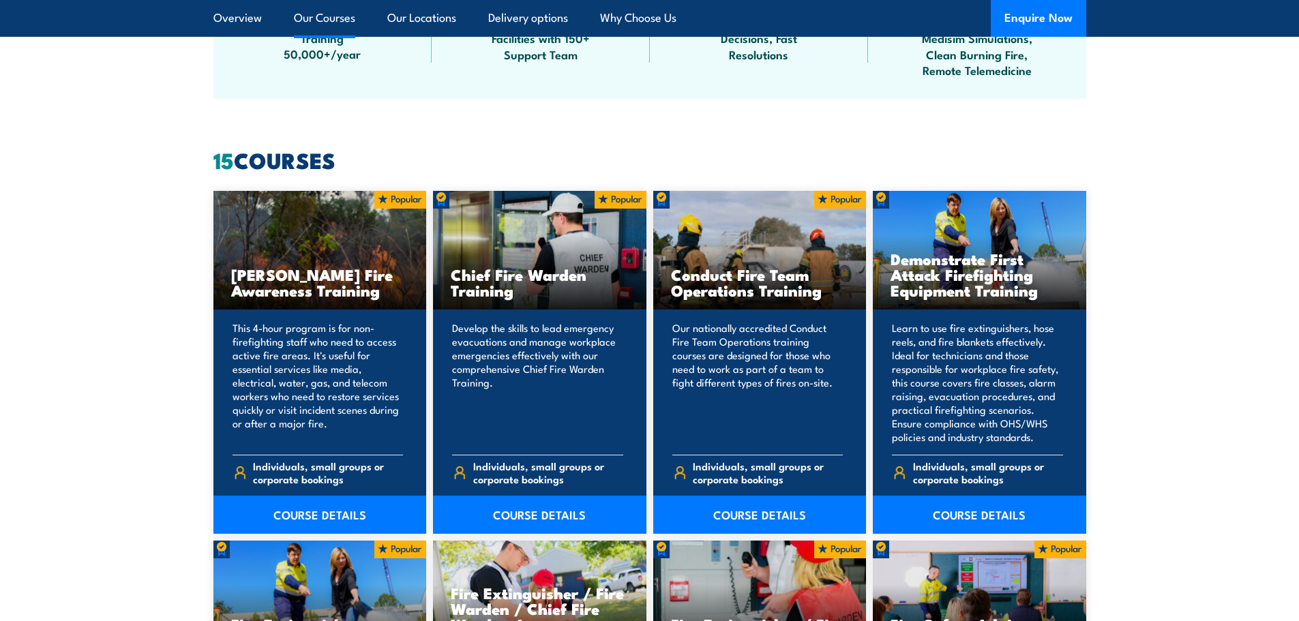
scroll to position [1023, 0]
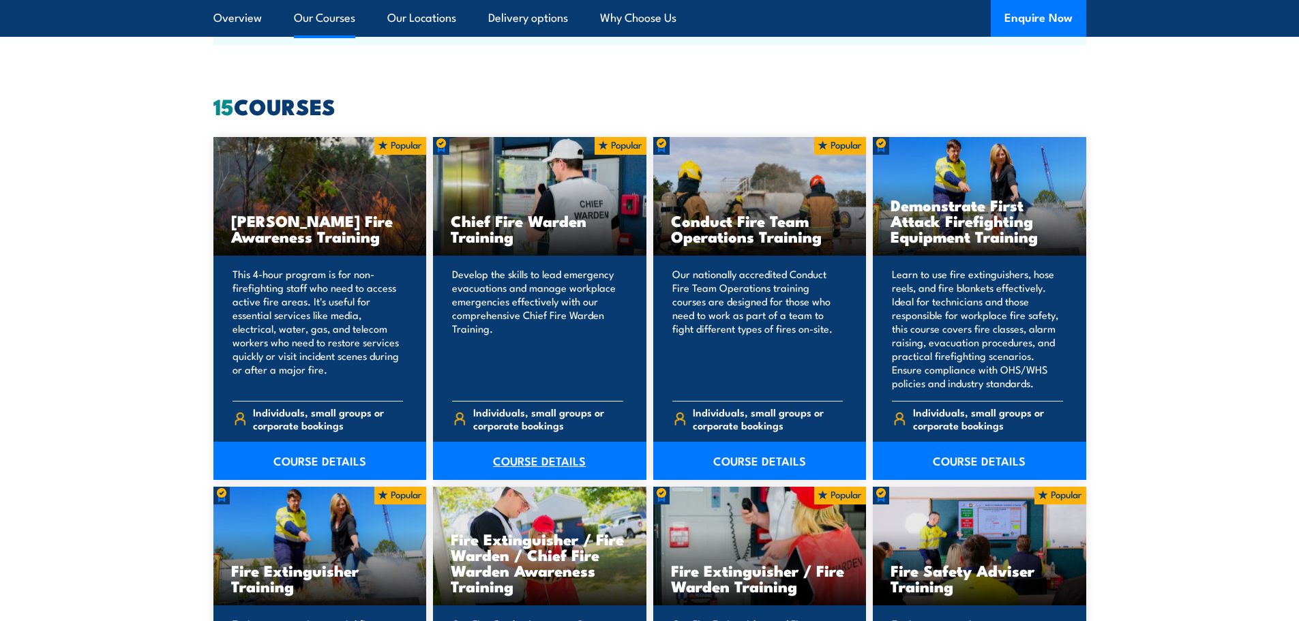
click at [524, 461] on link "COURSE DETAILS" at bounding box center [539, 461] width 213 height 38
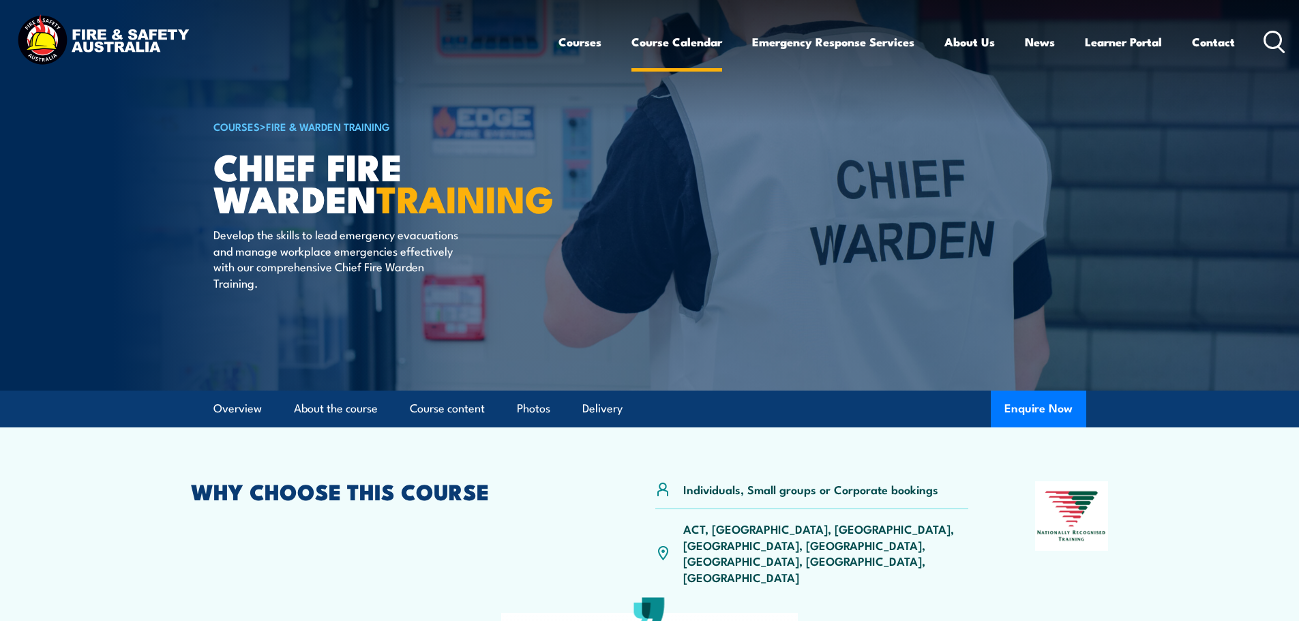
click at [694, 34] on link "Course Calendar" at bounding box center [676, 42] width 91 height 36
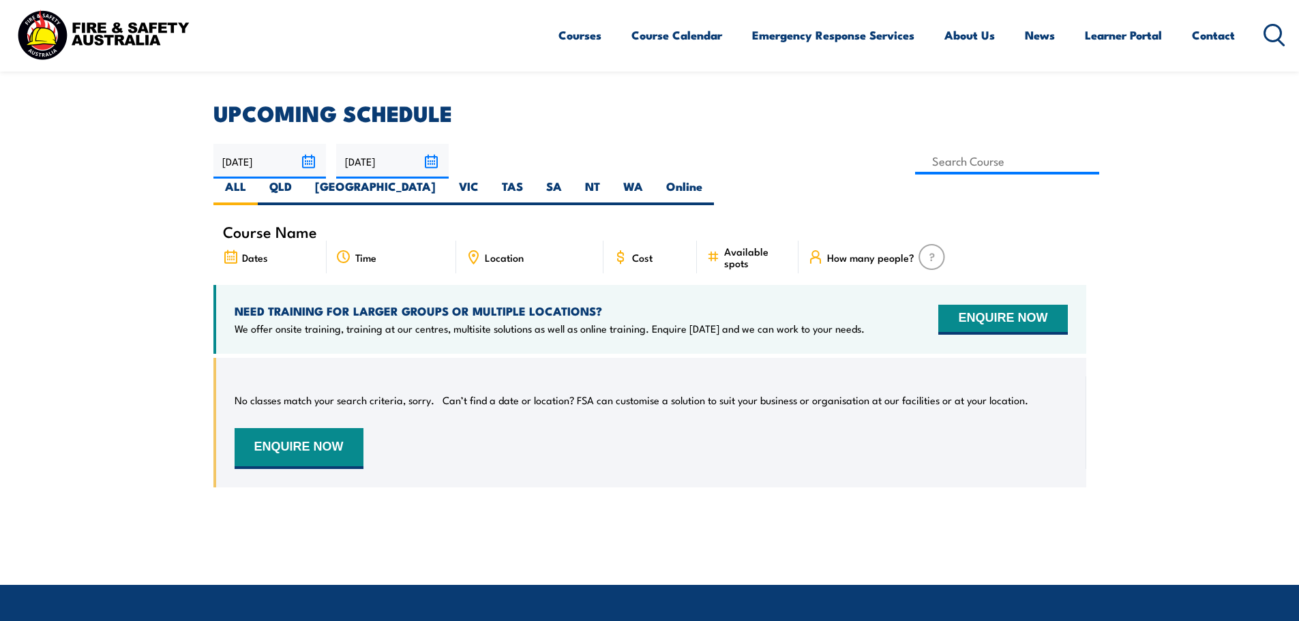
scroll to position [273, 0]
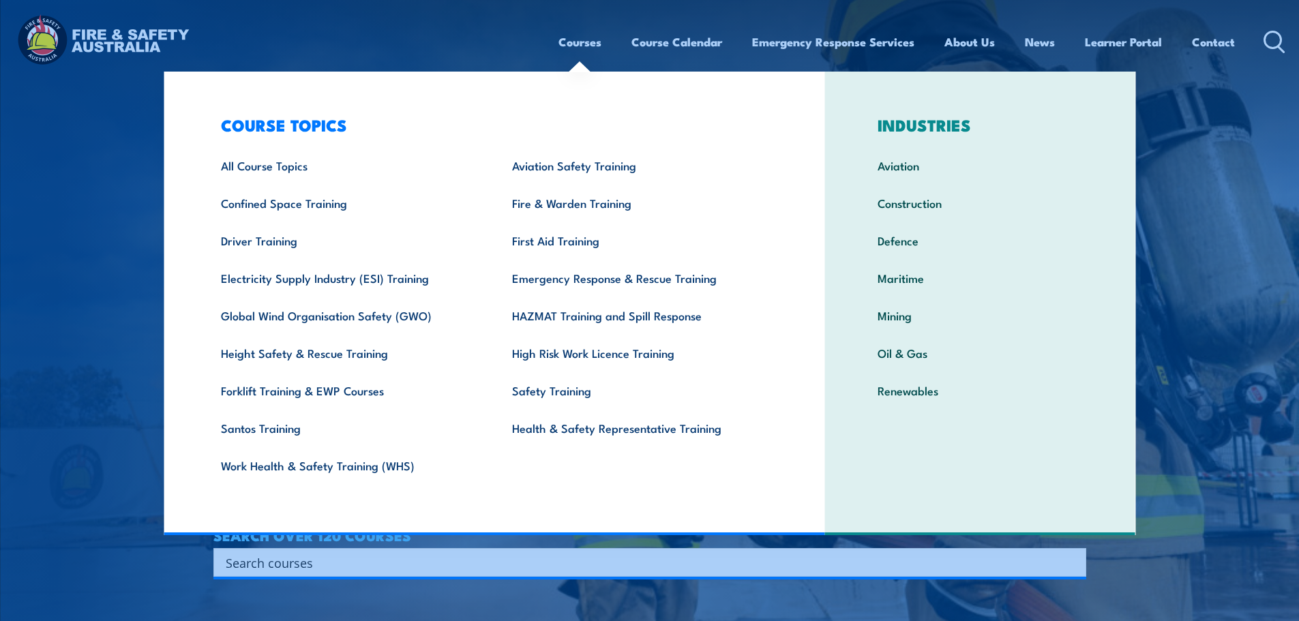
click at [588, 577] on div "Search Filter by Locations Australian Capital Territory New South Wales Norther…" at bounding box center [649, 562] width 873 height 29
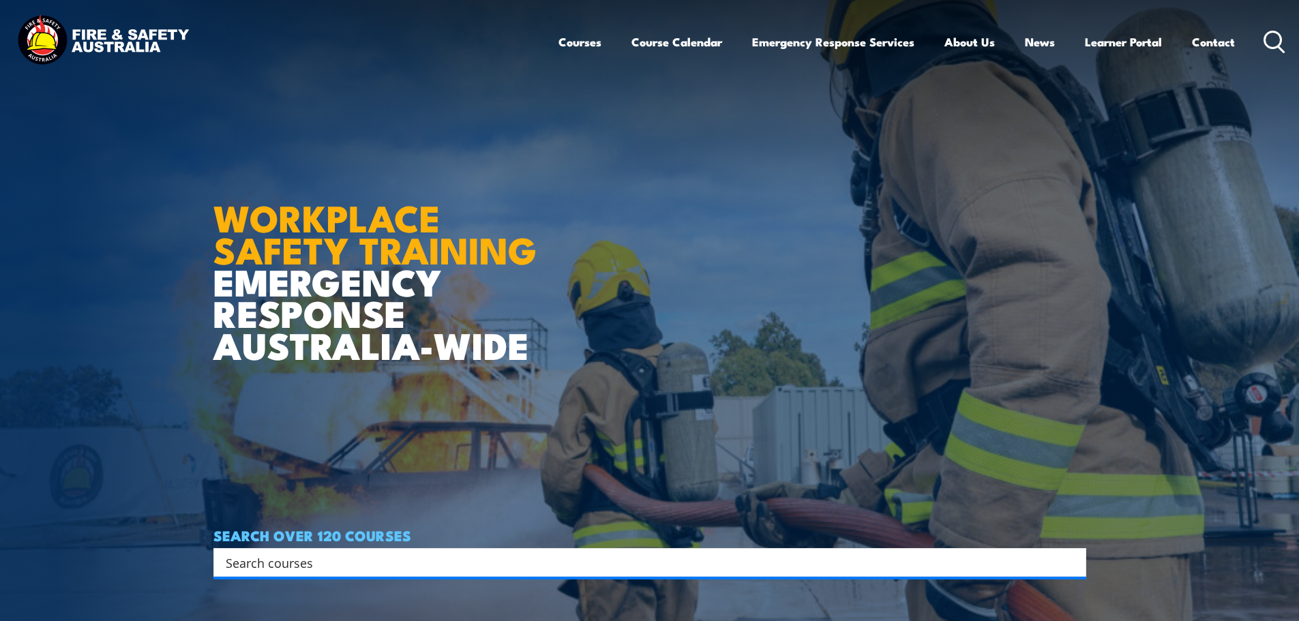
click at [586, 569] on input "Search input" at bounding box center [641, 562] width 831 height 20
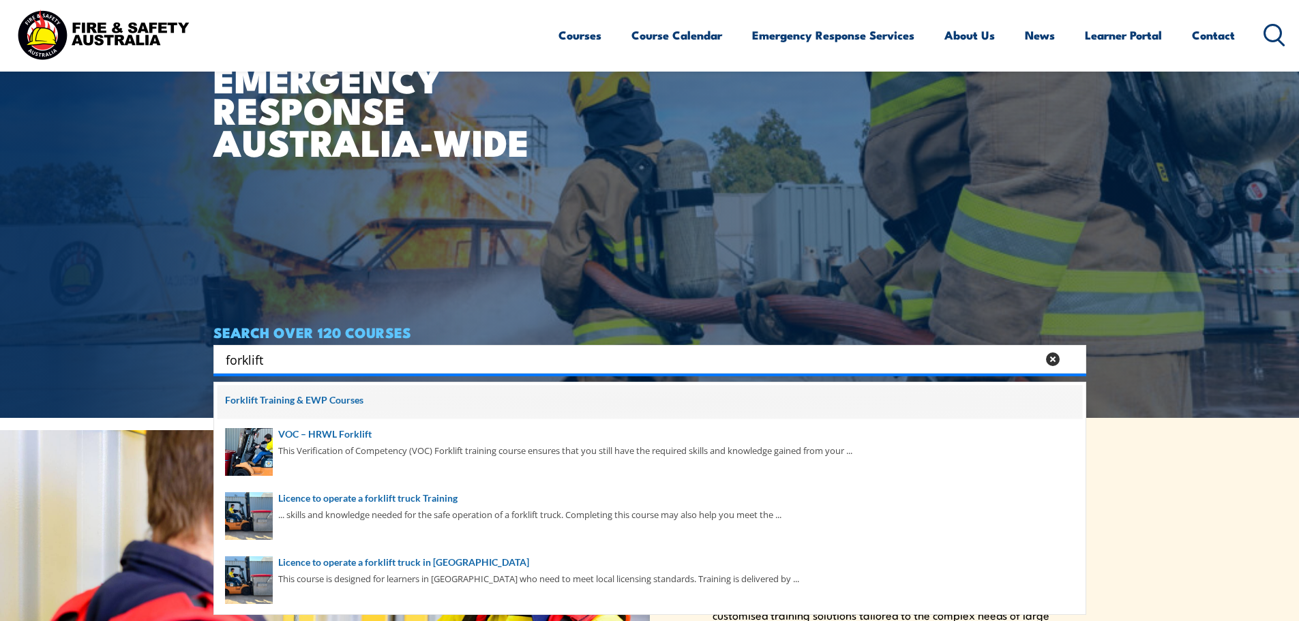
scroll to position [205, 0]
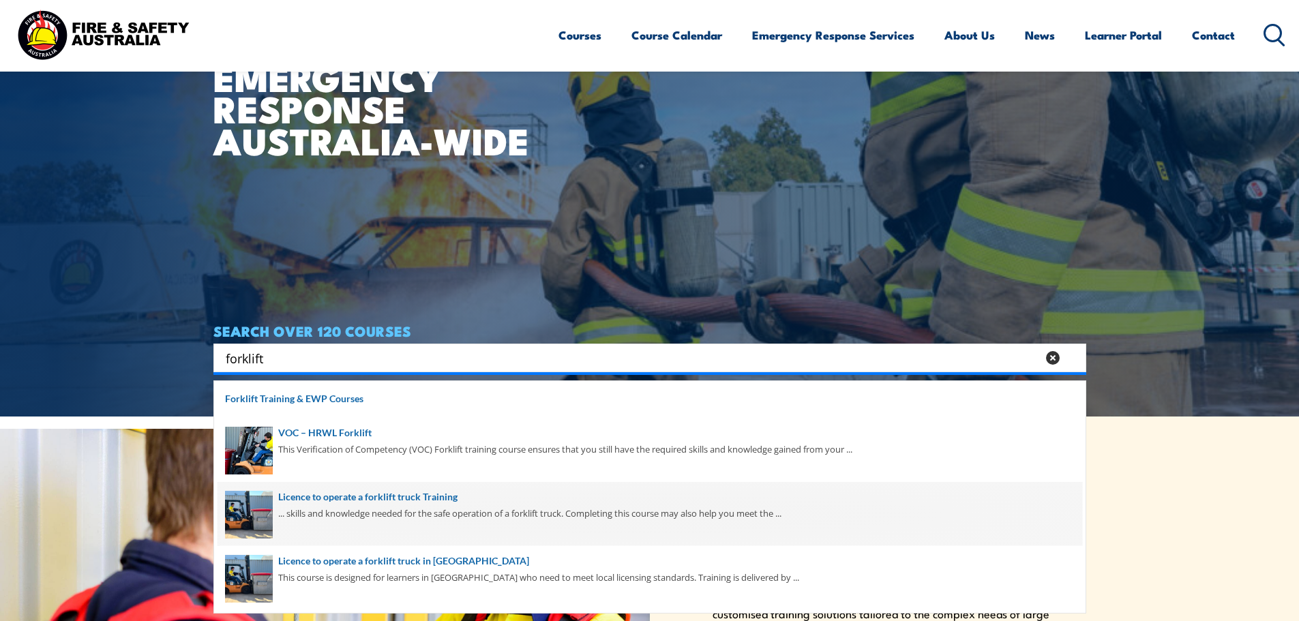
type input "forklift"
click at [382, 506] on span at bounding box center [650, 514] width 865 height 64
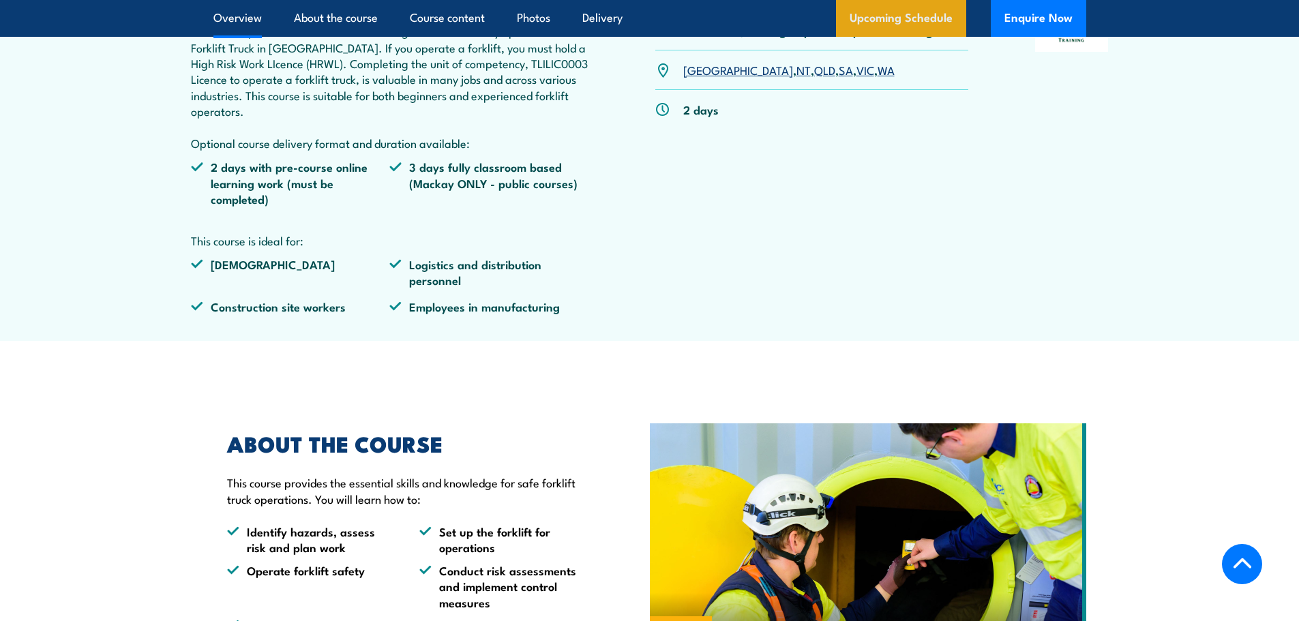
click at [871, 3] on link "Upcoming Schedule" at bounding box center [901, 18] width 130 height 37
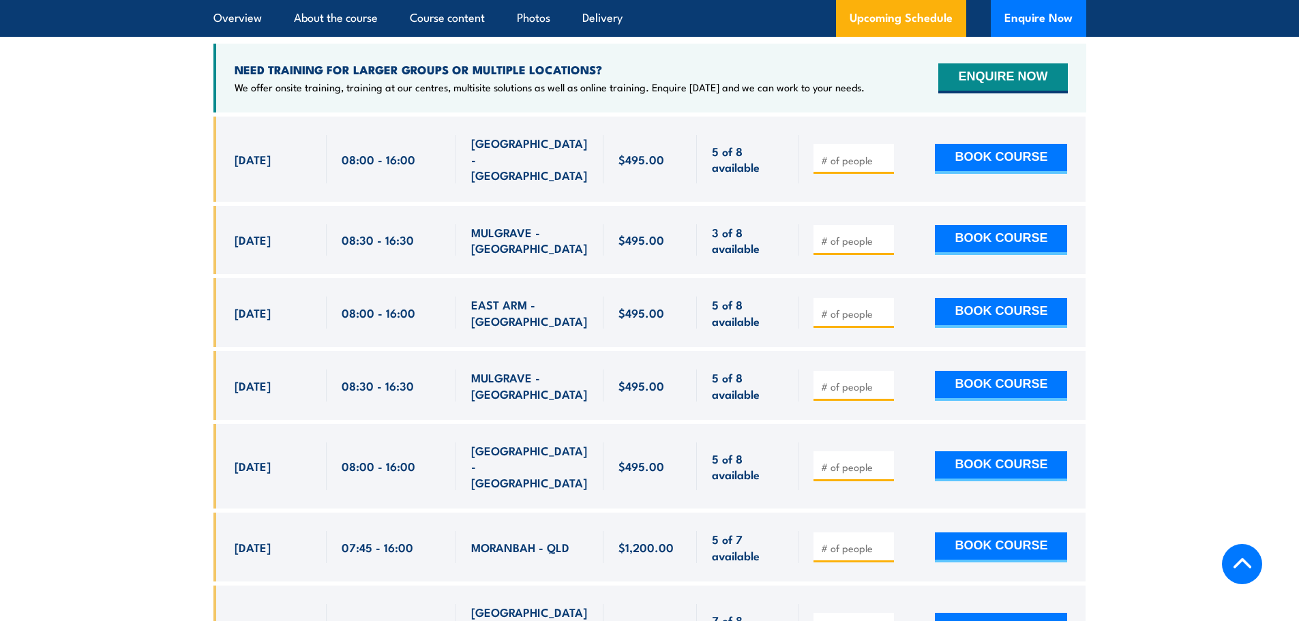
scroll to position [2282, 0]
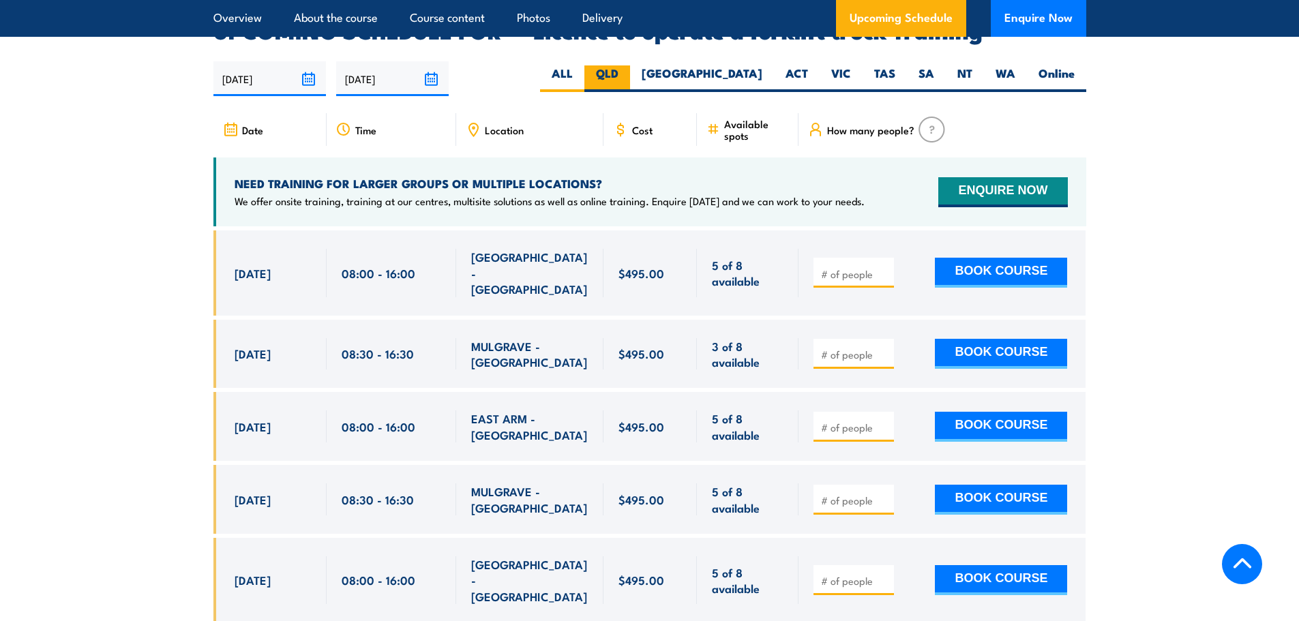
click at [630, 65] on label "QLD" at bounding box center [607, 78] width 46 height 27
click at [627, 65] on input "QLD" at bounding box center [622, 69] width 9 height 9
radio input "true"
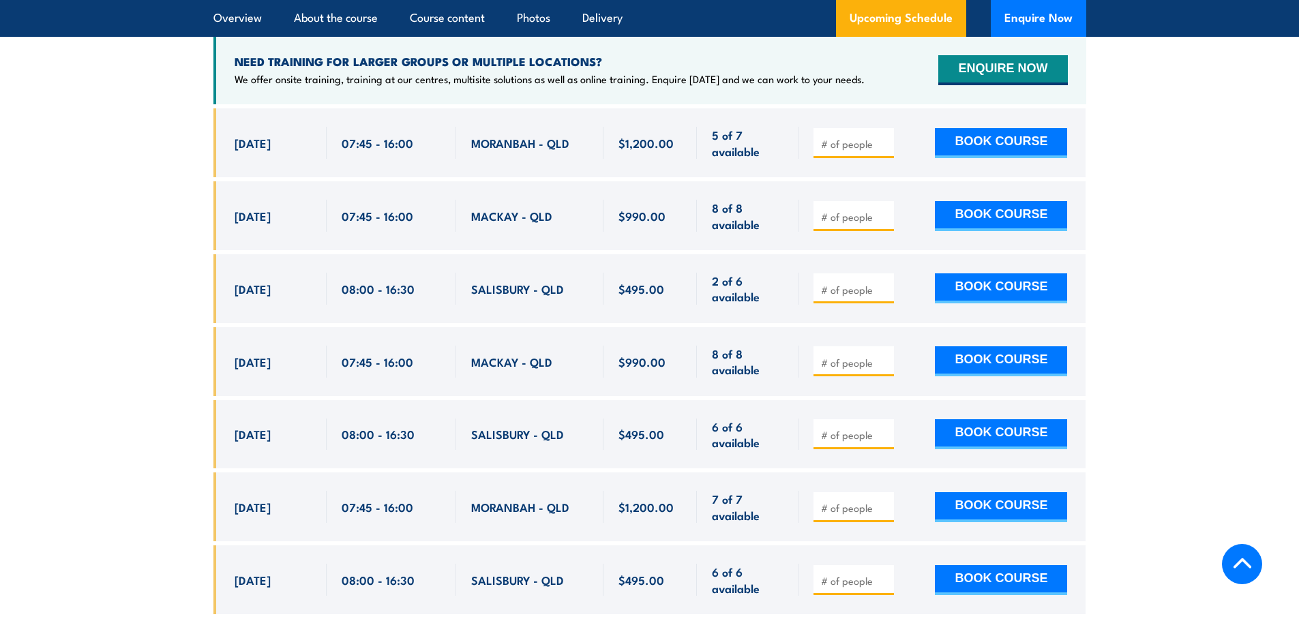
scroll to position [2419, 0]
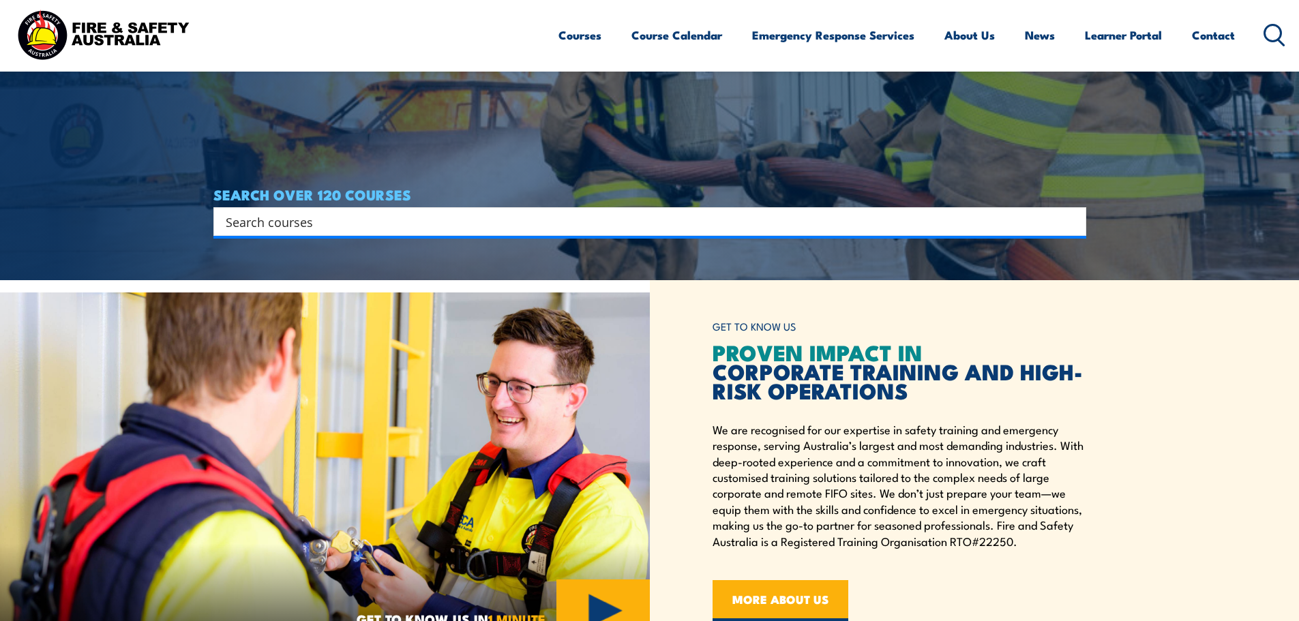
click at [631, 222] on input "Search input" at bounding box center [641, 221] width 831 height 20
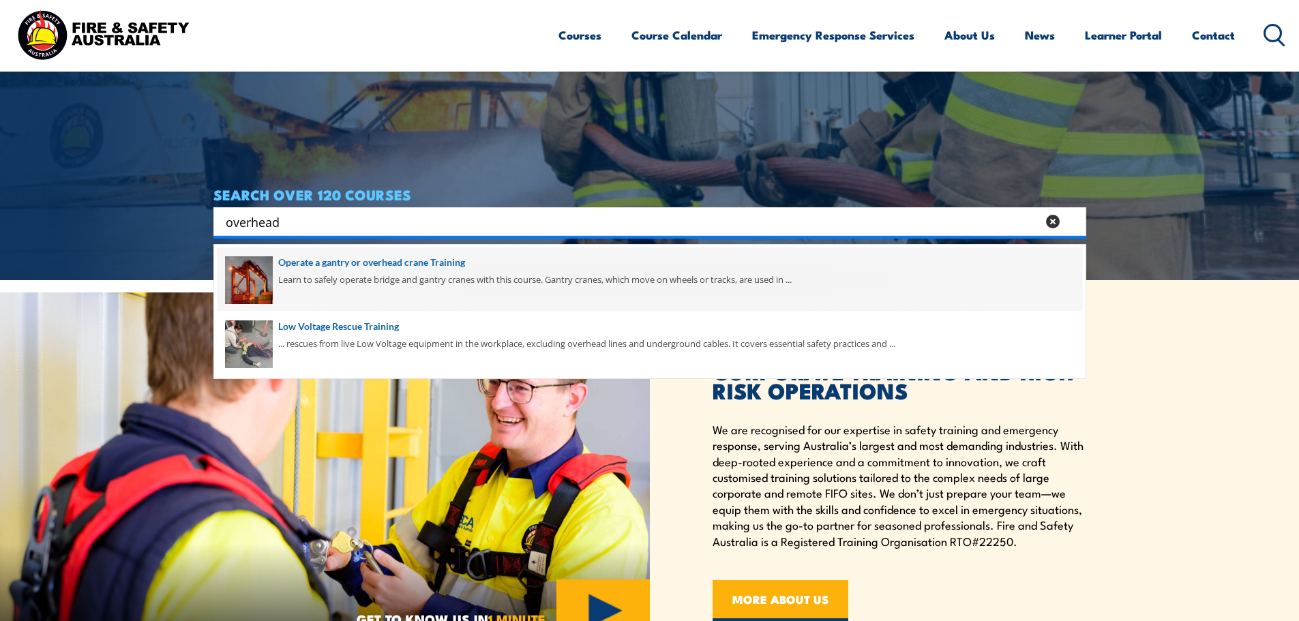
type input "overhead"
click at [449, 264] on span at bounding box center [650, 280] width 865 height 64
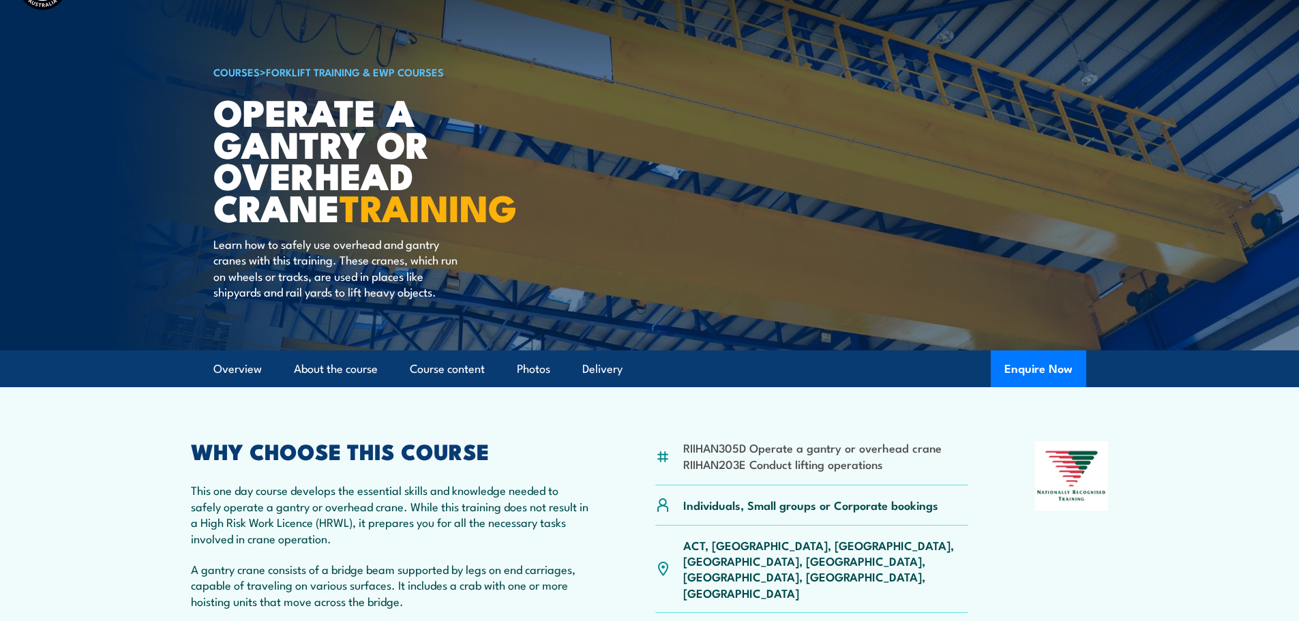
scroll to position [136, 0]
